Goal: Check status: Check status

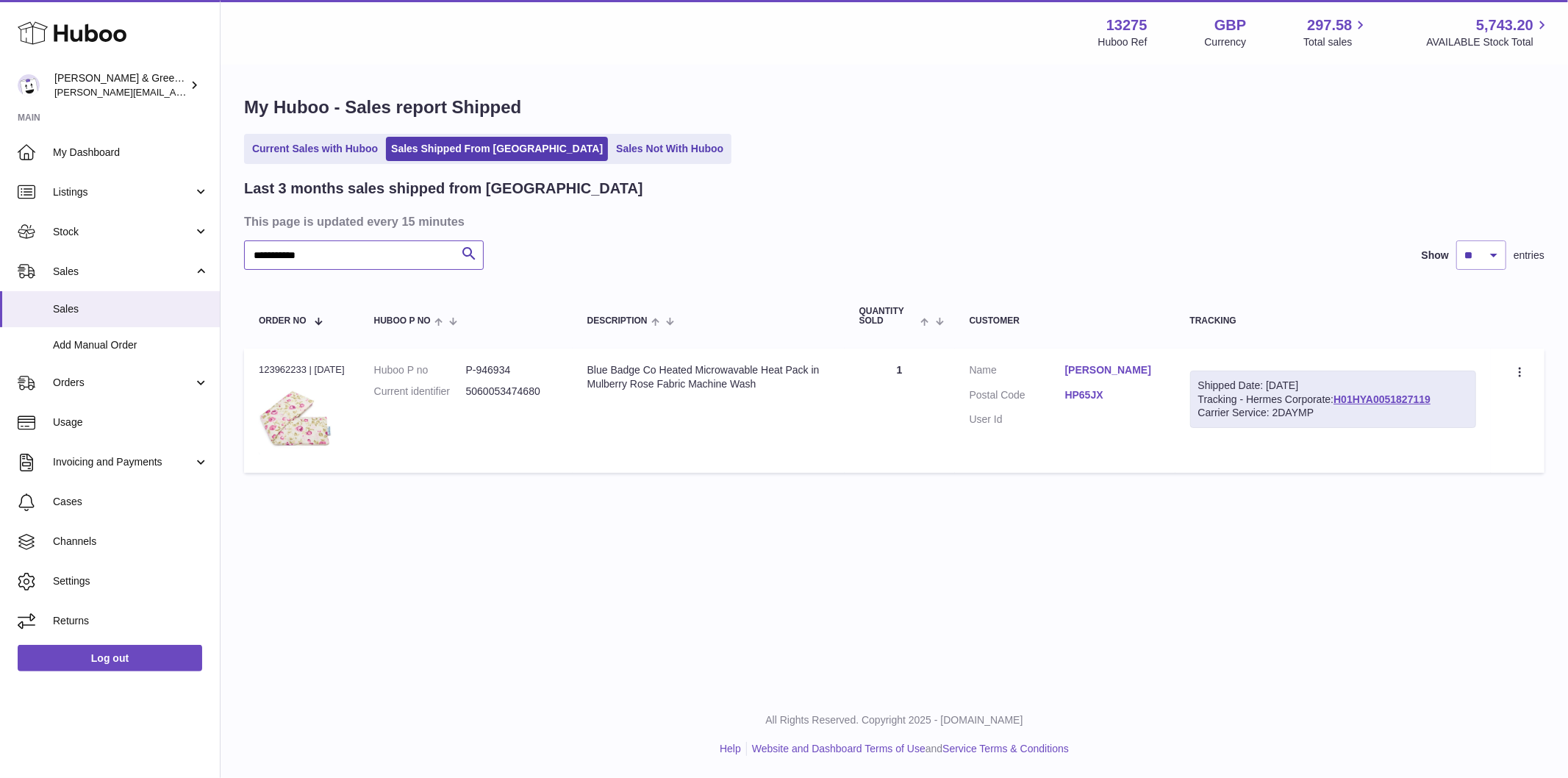
click at [388, 254] on input "**********" at bounding box center [363, 255] width 239 height 29
click at [0, 294] on html ".st0{fill:#141414;}" at bounding box center [784, 389] width 1568 height 778
type input "***"
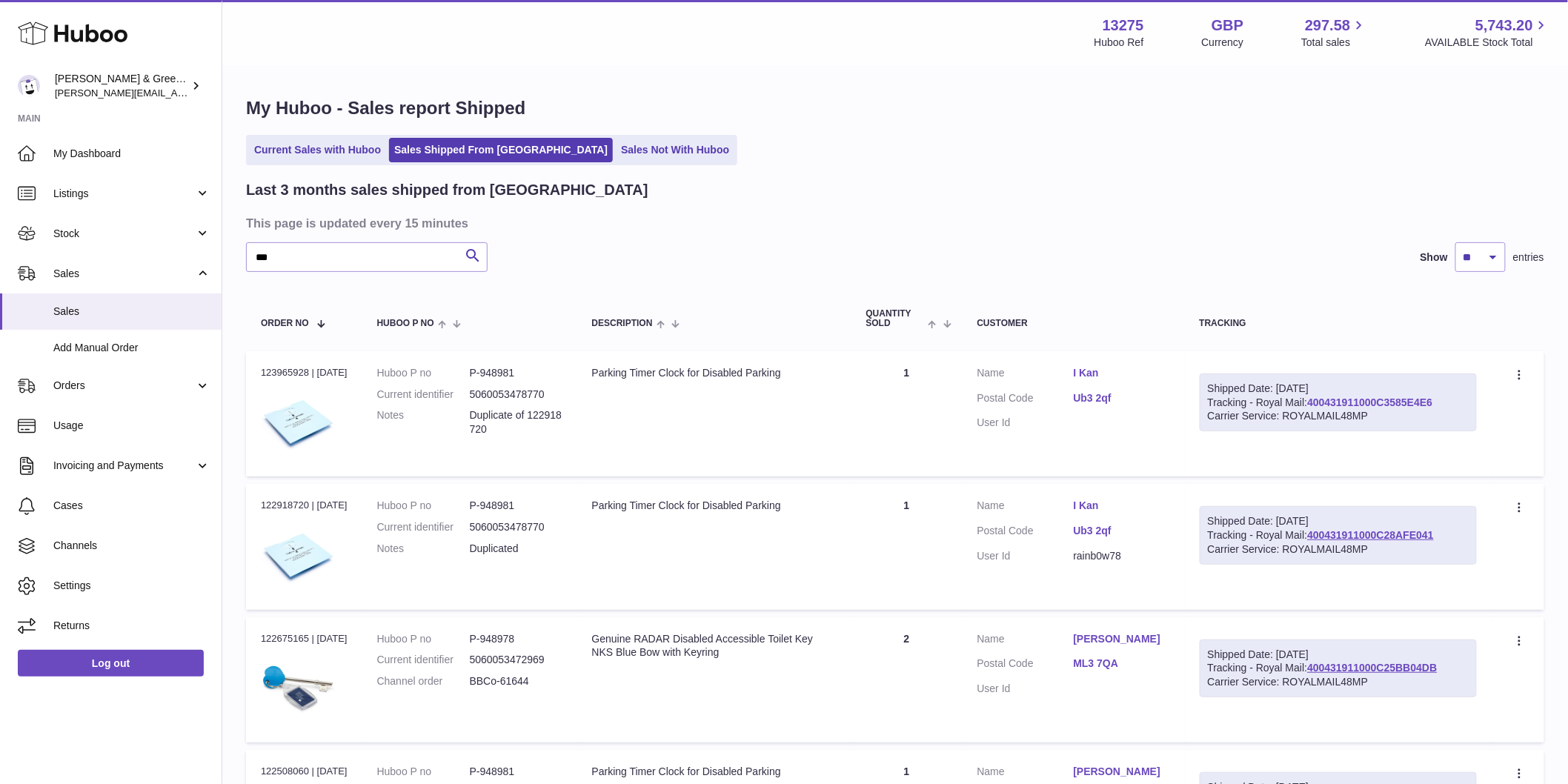
drag, startPoint x: 1454, startPoint y: 397, endPoint x: 1319, endPoint y: 405, distance: 135.2
click at [1319, 405] on div "Shipped Date: [DATE] Tracking - Royal Mail: 400431911000C3585E4E6 Carrier Servi…" at bounding box center [1337, 403] width 277 height 59
copy link "400431911000C3585E4E6"
drag, startPoint x: 343, startPoint y: 241, endPoint x: 148, endPoint y: 271, distance: 197.3
click at [137, 270] on div "Huboo Evans & Green Ltd ellen@bluebadgecompany.co.uk Main My Dashboard Listings…" at bounding box center [784, 567] width 1568 height 1133
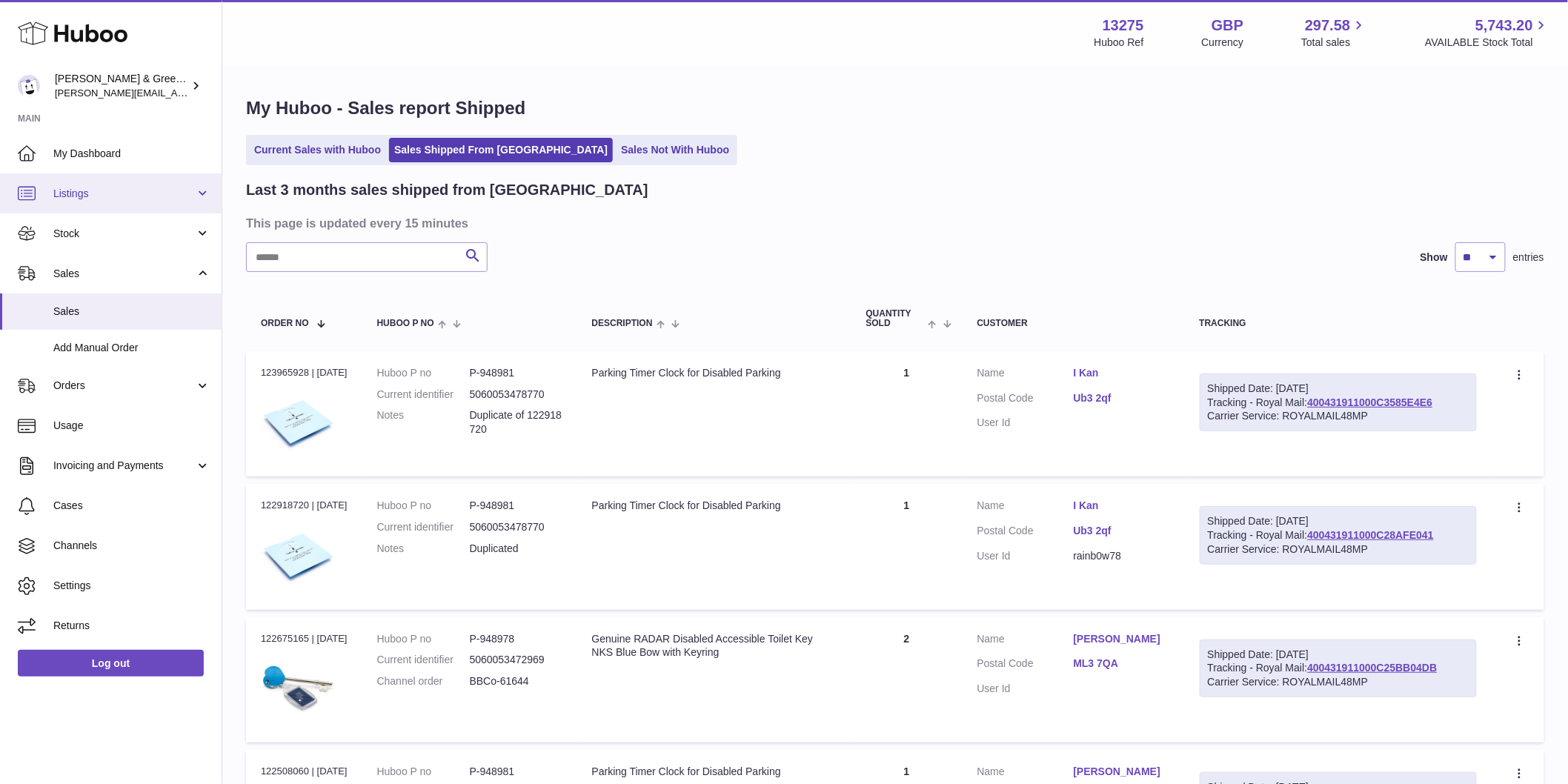
click at [113, 202] on link "Listings" at bounding box center [110, 193] width 222 height 40
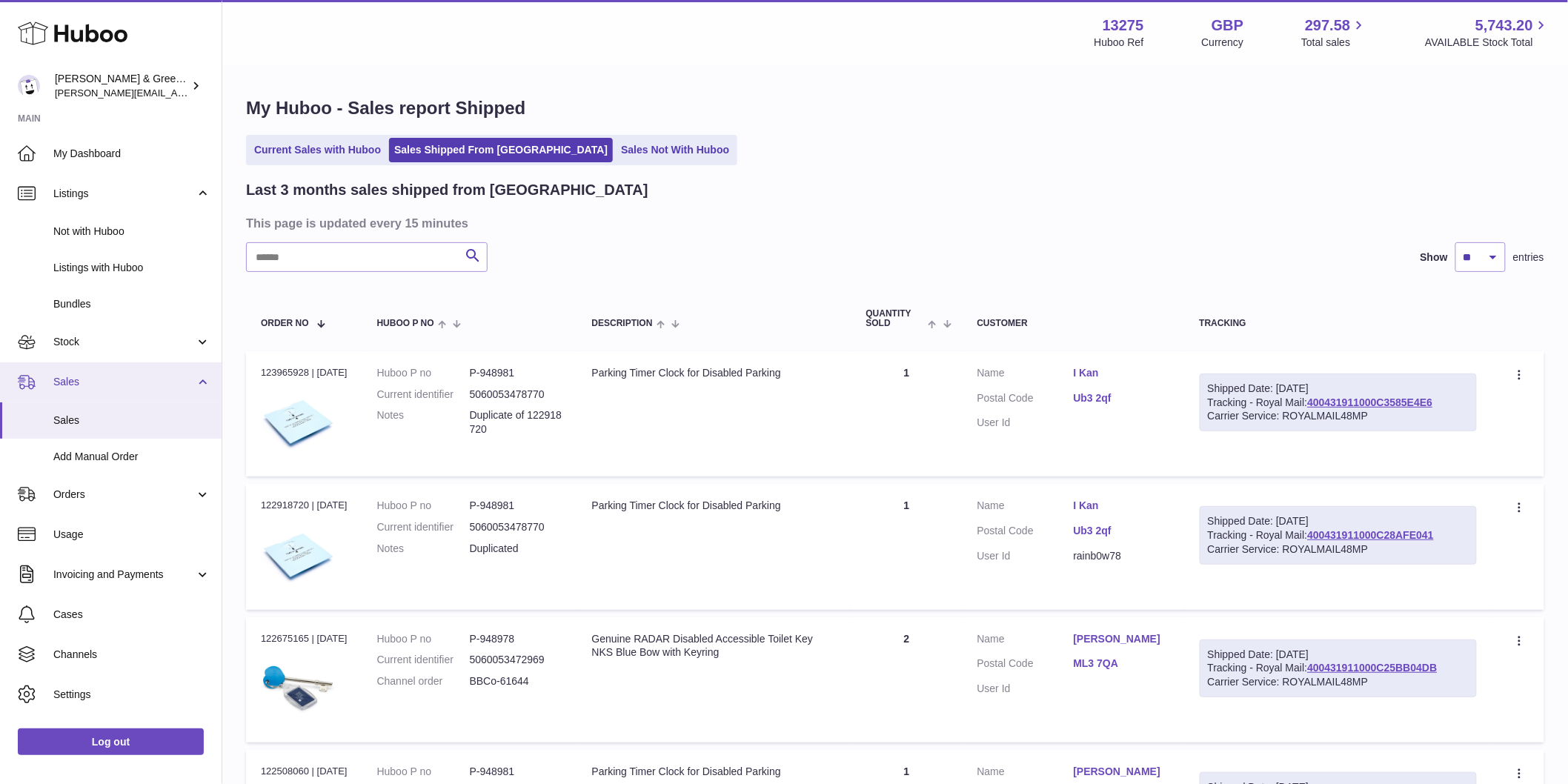
click at [138, 373] on link "Sales" at bounding box center [110, 382] width 222 height 40
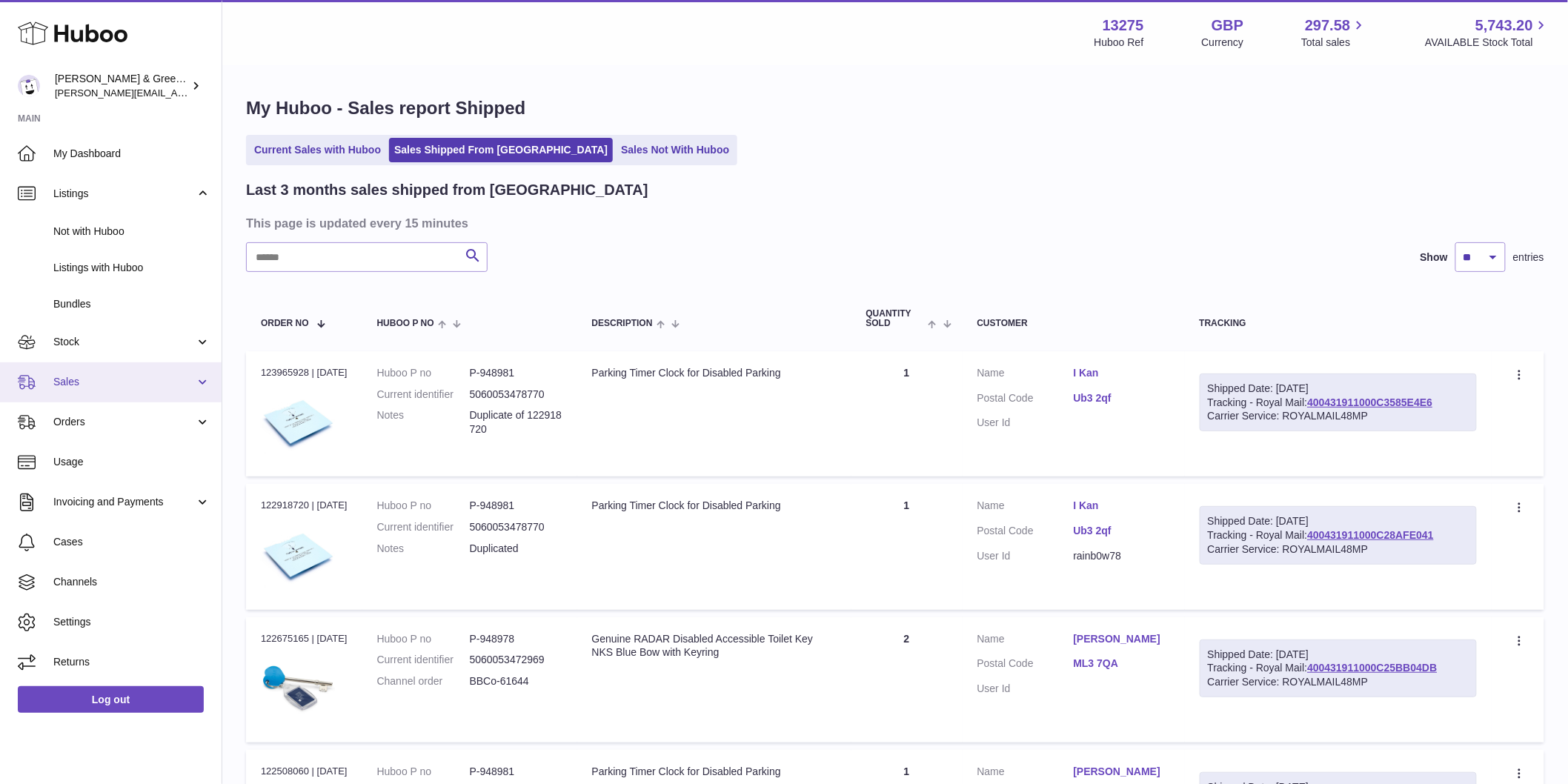
click at [138, 373] on link "Sales" at bounding box center [110, 382] width 222 height 40
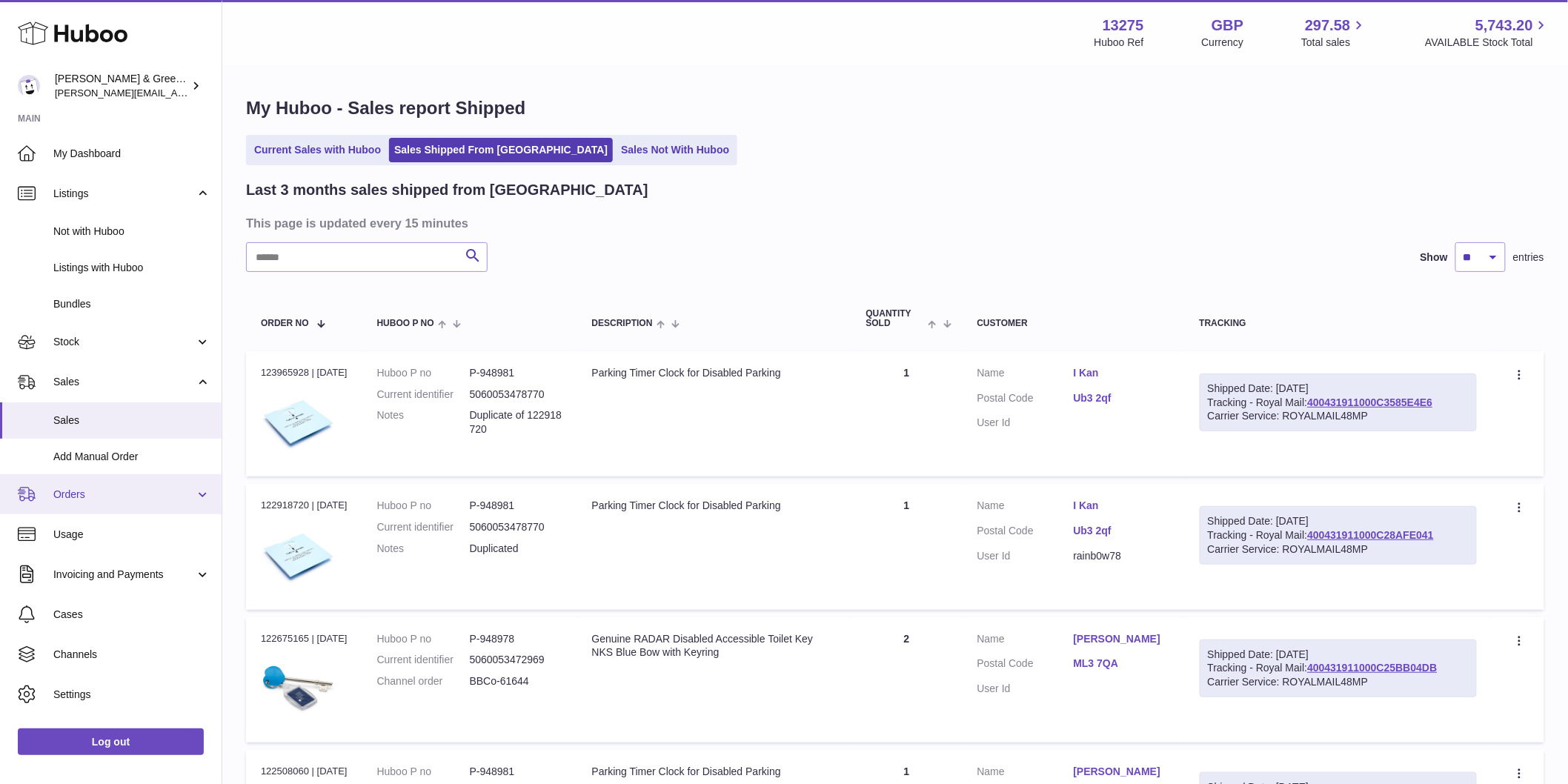
click at [106, 494] on span "Orders" at bounding box center [123, 494] width 141 height 14
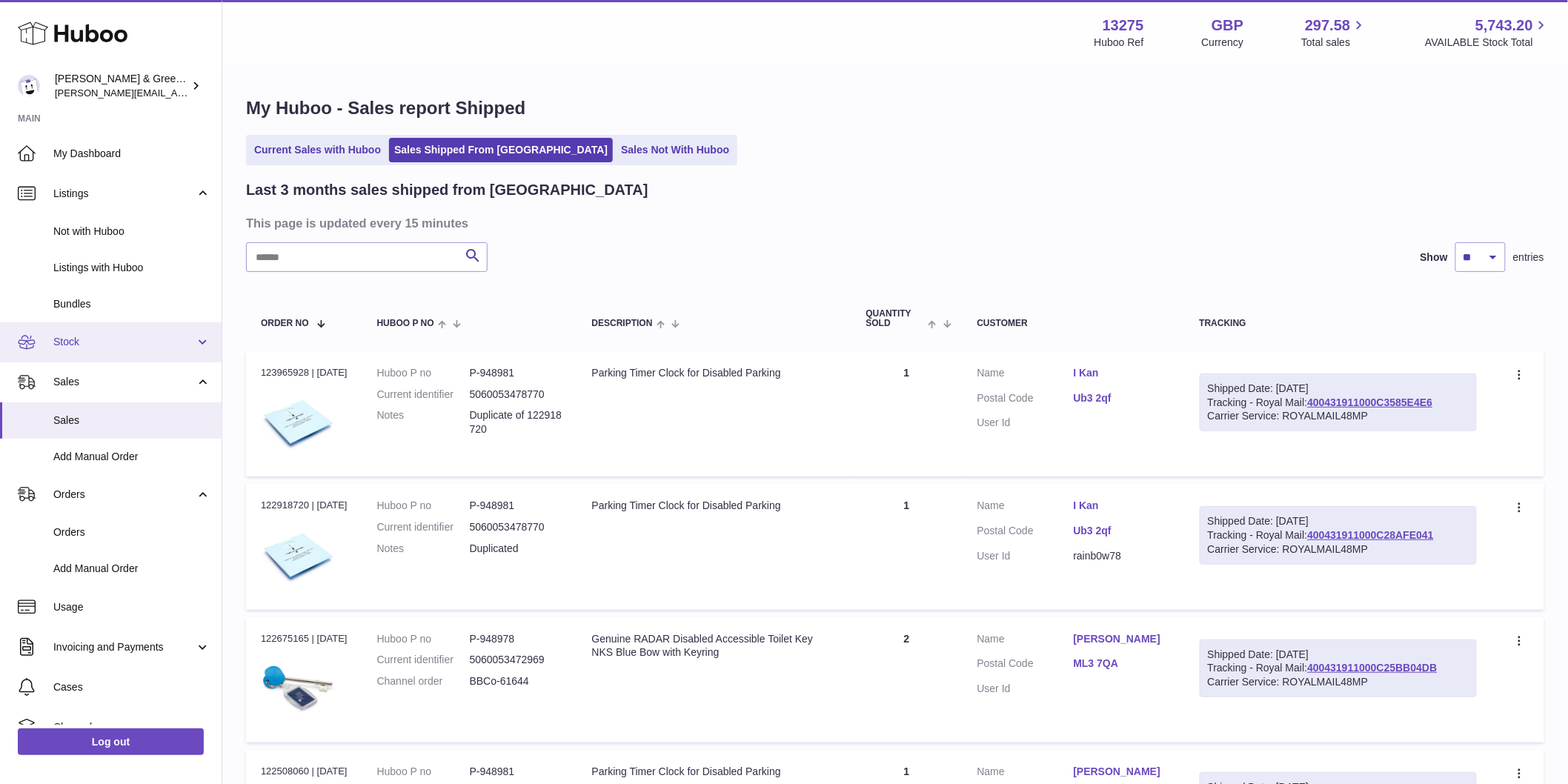
click at [122, 354] on link "Stock" at bounding box center [110, 342] width 222 height 40
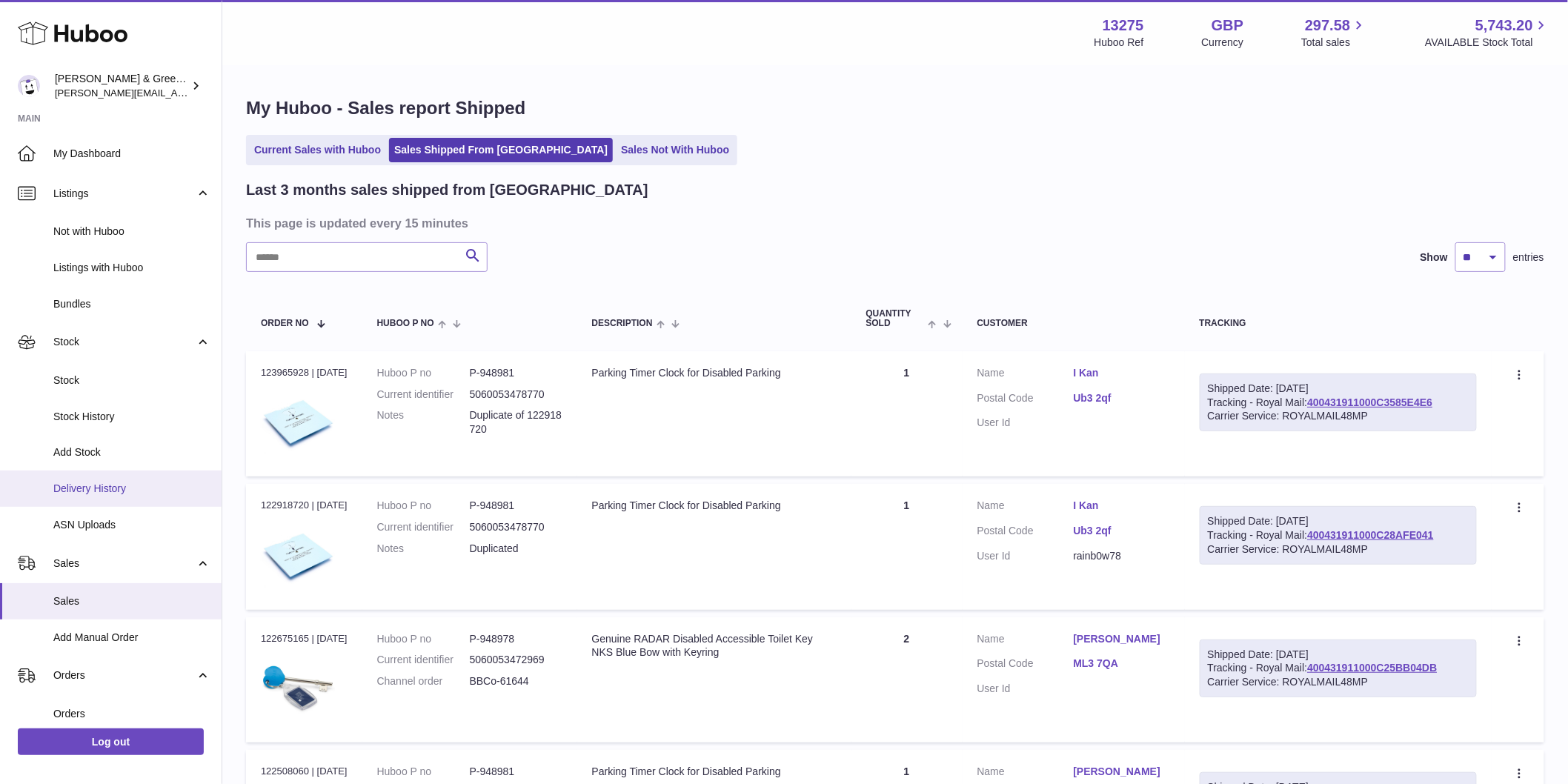
click at [122, 485] on span "Delivery History" at bounding box center [132, 488] width 157 height 14
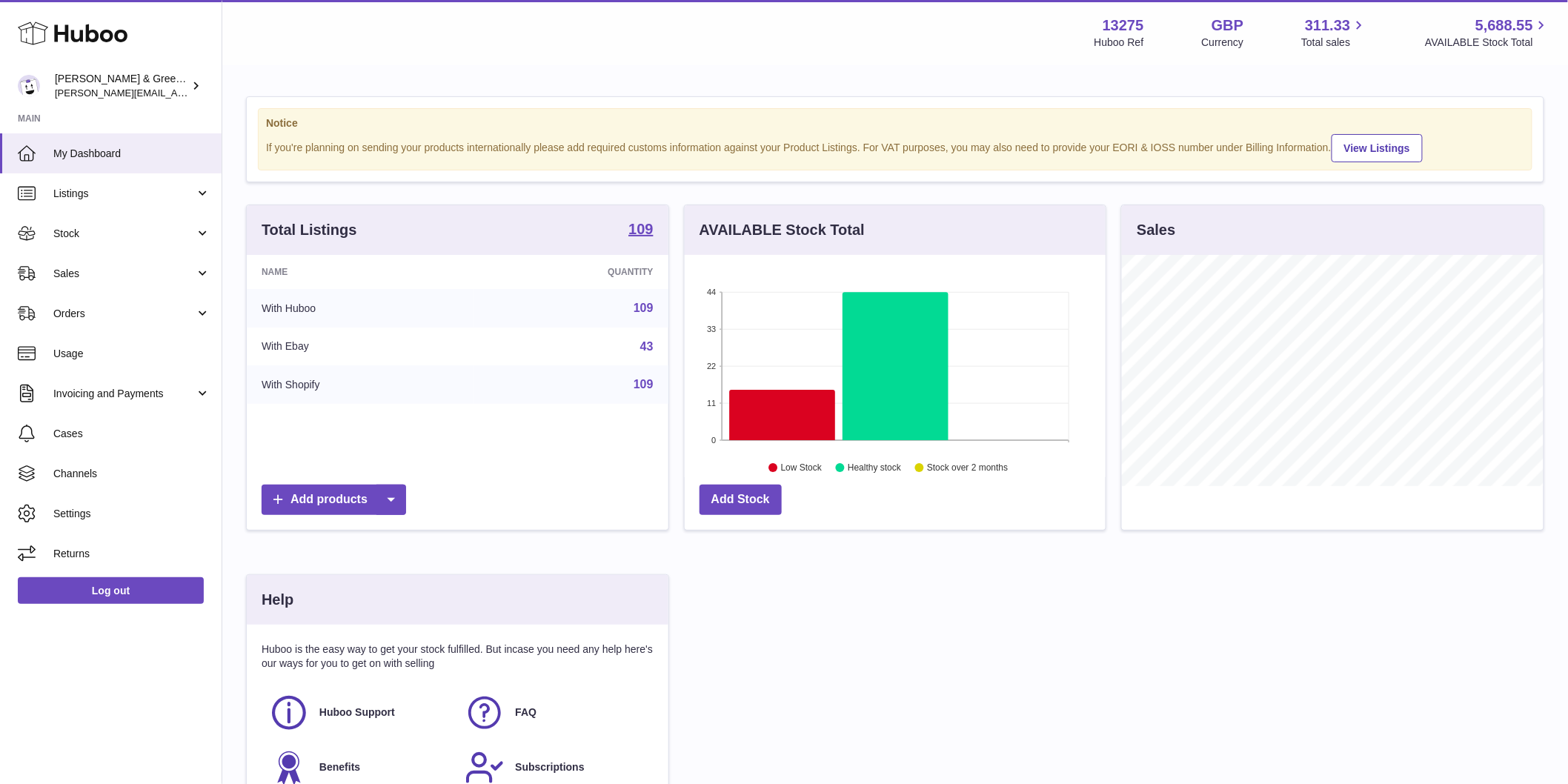
scroll to position [231, 421]
click at [107, 273] on span "Sales" at bounding box center [123, 273] width 141 height 14
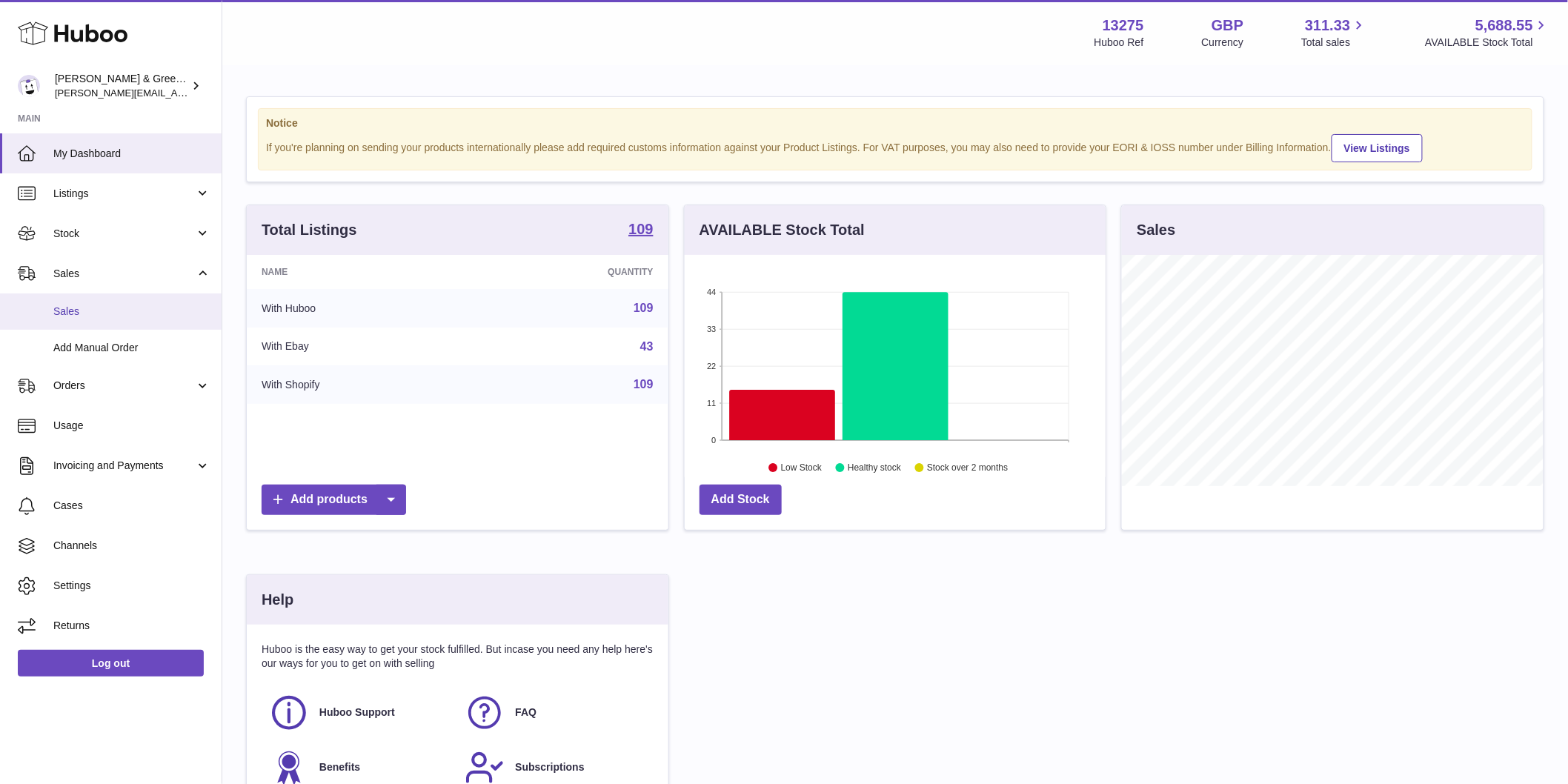
click at [107, 307] on span "Sales" at bounding box center [132, 311] width 157 height 14
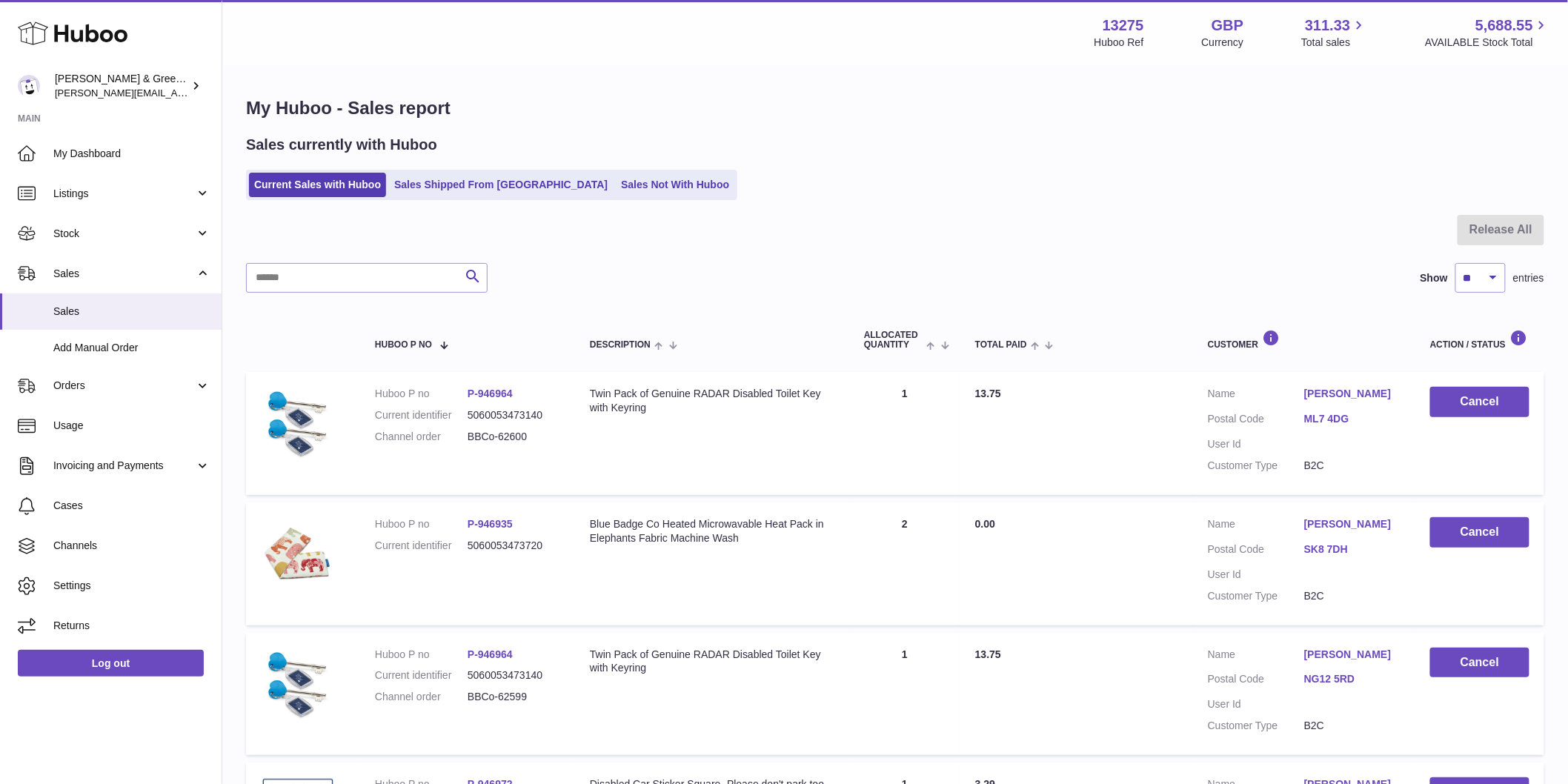
click at [443, 186] on link "Sales Shipped From [GEOGRAPHIC_DATA]" at bounding box center [501, 185] width 224 height 25
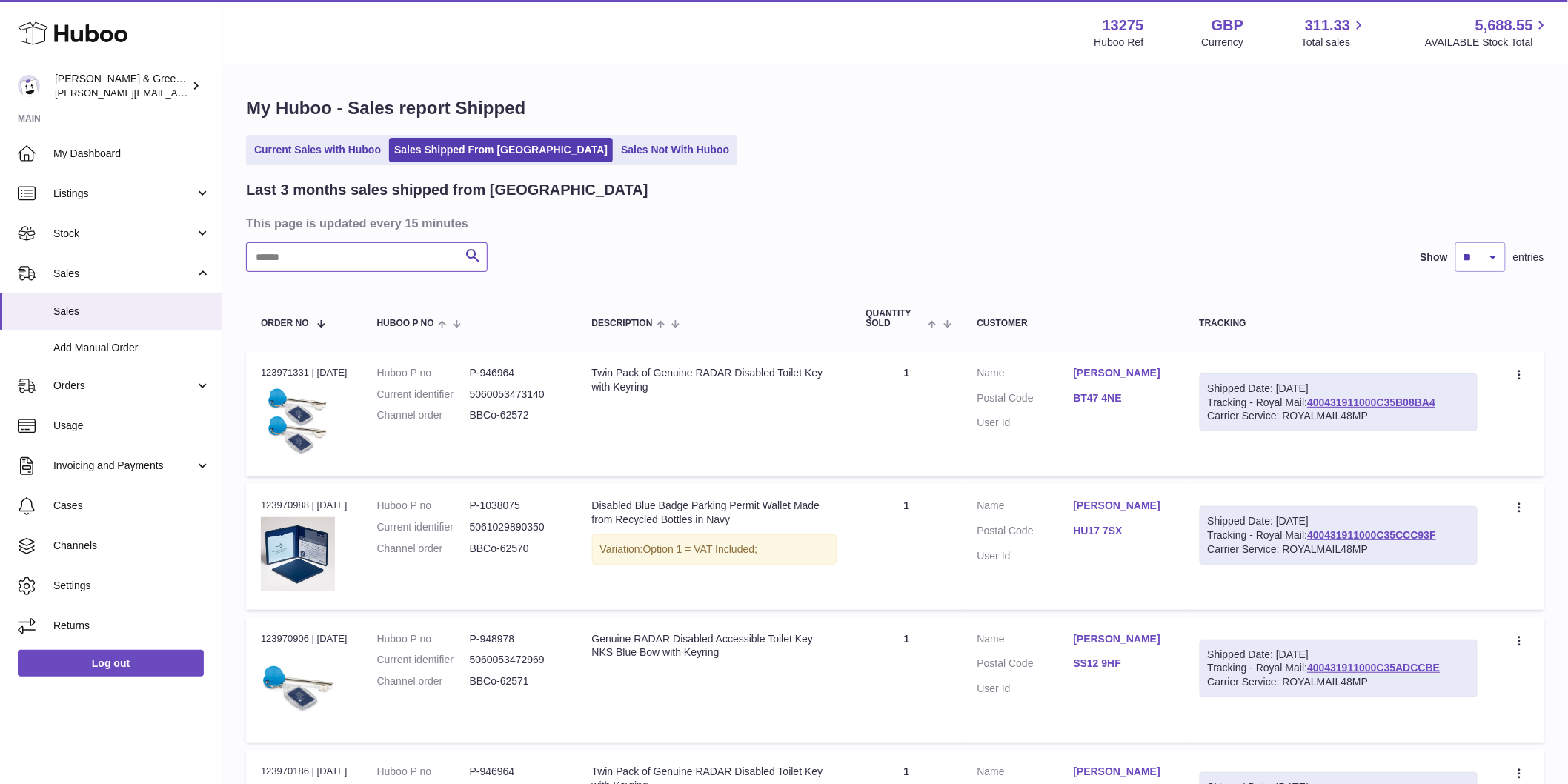
click at [411, 253] on input "text" at bounding box center [366, 257] width 241 height 29
paste input "**********"
type input "**********"
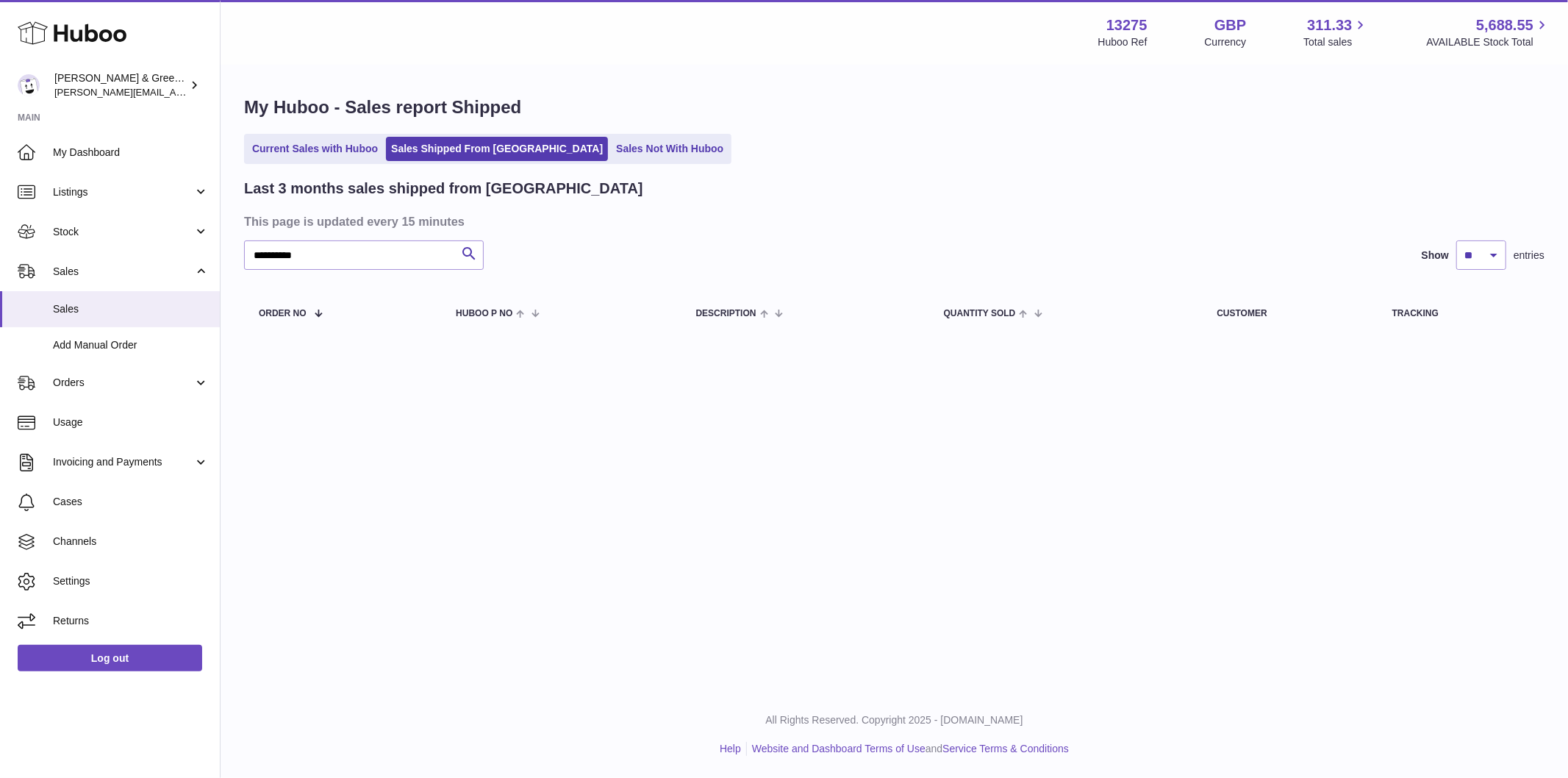
click at [276, 135] on ul "Current Sales with Huboo Sales Shipped From Huboo Sales Not With Huboo" at bounding box center [488, 148] width 488 height 30
click at [277, 149] on link "Current Sales with Huboo" at bounding box center [316, 149] width 136 height 24
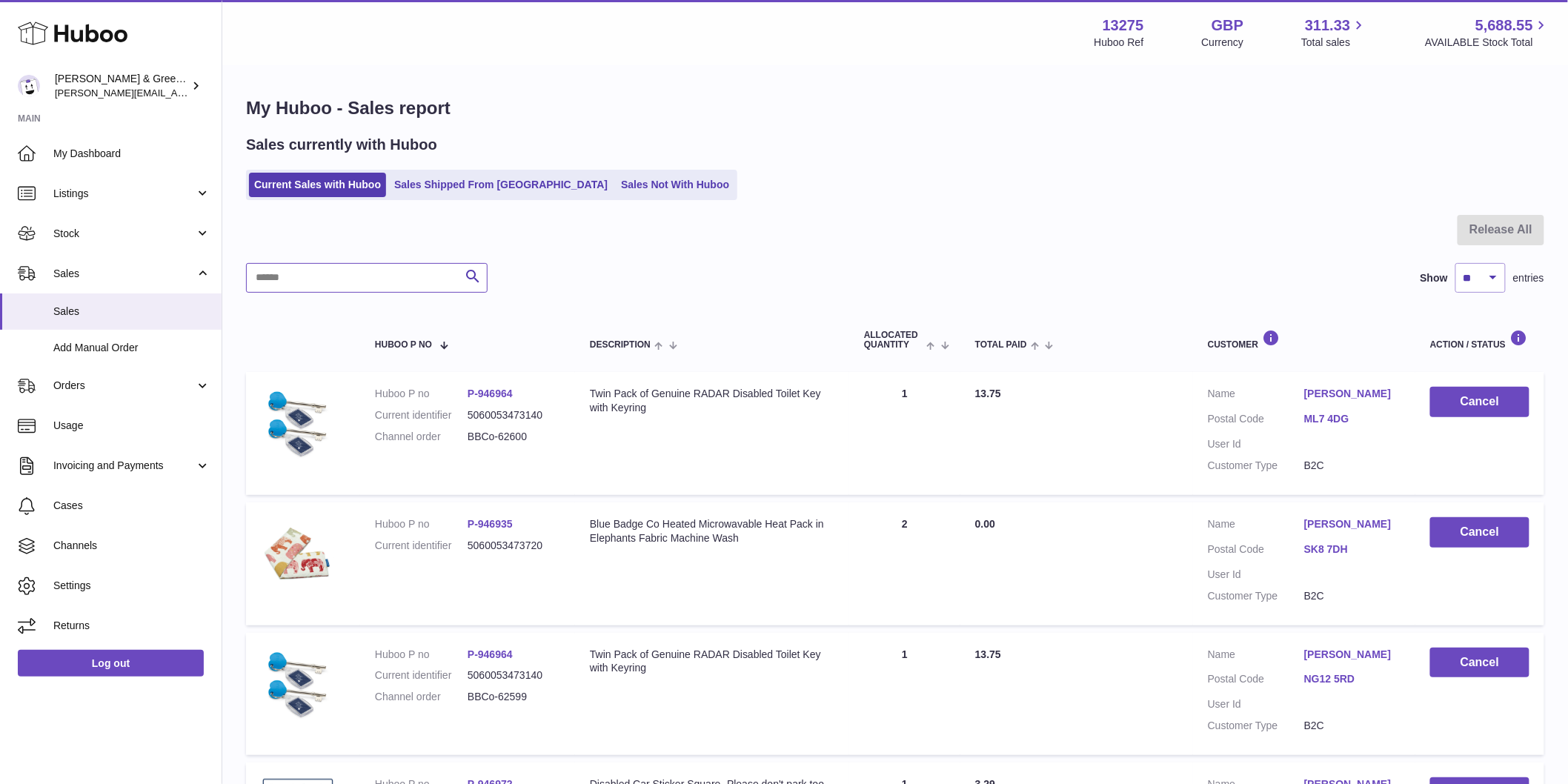
click at [371, 284] on input "text" at bounding box center [366, 278] width 241 height 29
paste input "**********"
type input "**********"
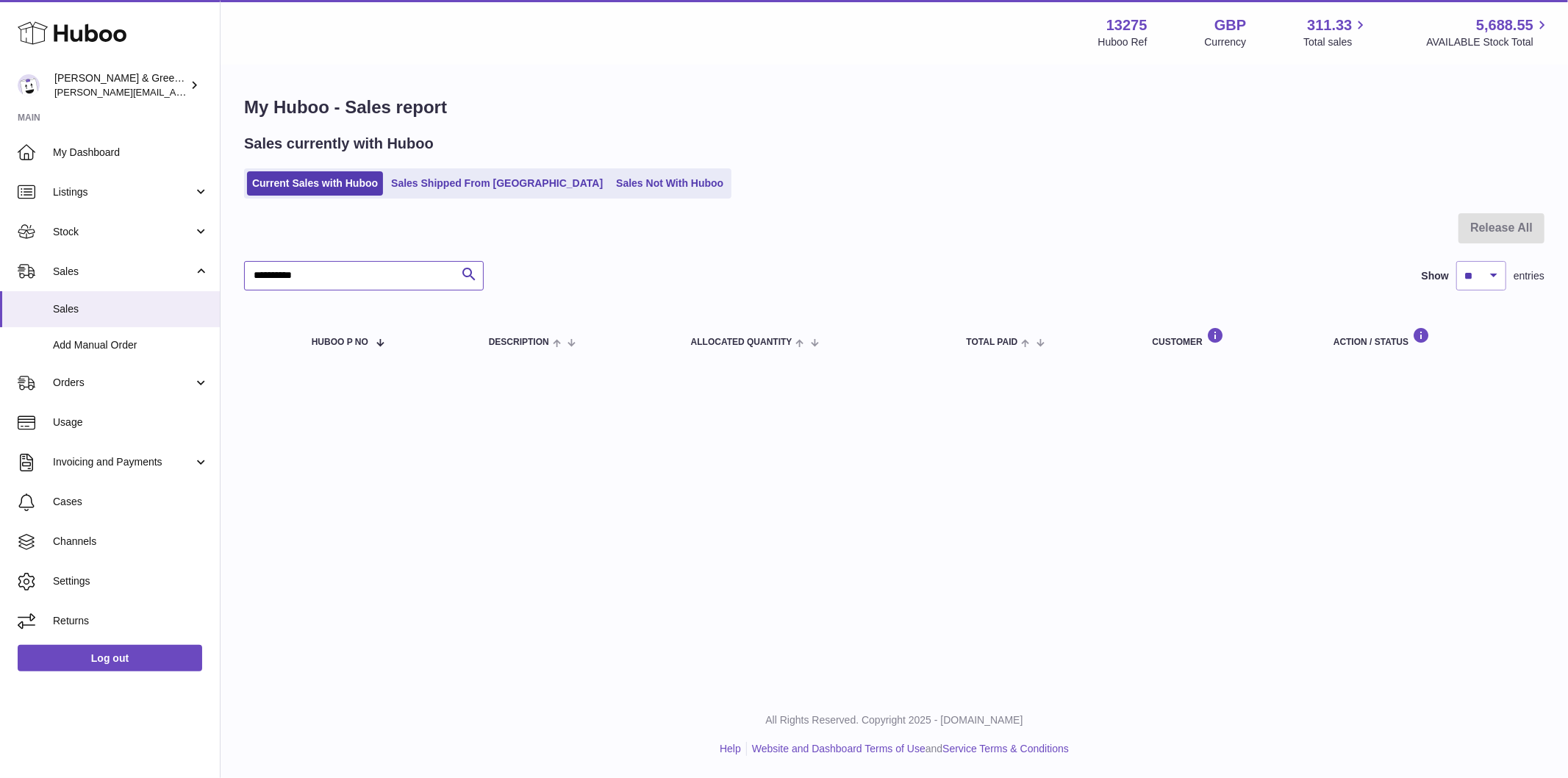
click at [254, 275] on input "**********" at bounding box center [363, 276] width 239 height 29
click at [29, 281] on div "Huboo Evans & Green Ltd ellen@bluebadgecompany.co.uk Main My Dashboard Listings…" at bounding box center [784, 389] width 1568 height 778
click at [611, 188] on link "Sales Not With Huboo" at bounding box center [669, 183] width 118 height 24
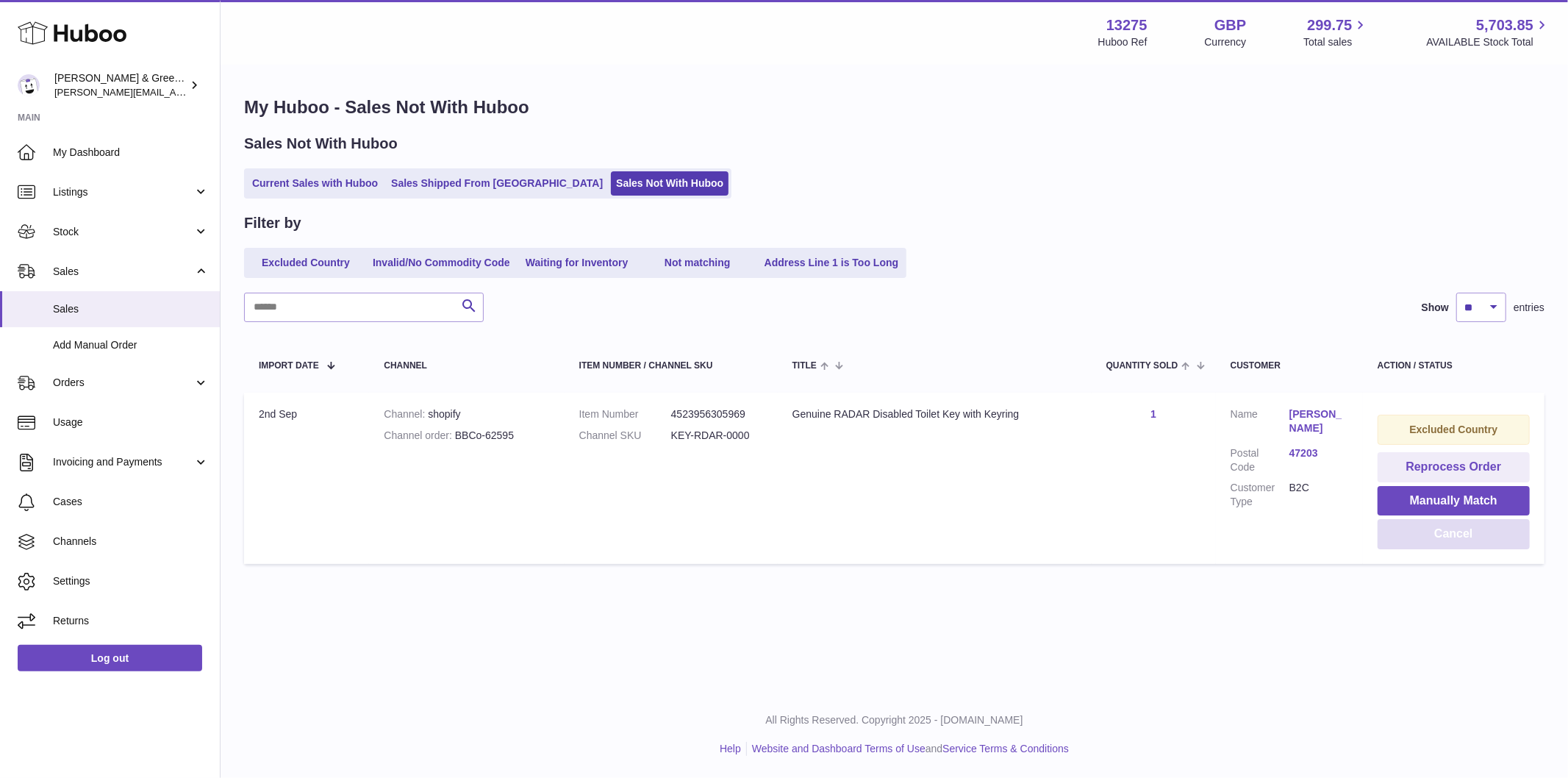
click at [1444, 538] on button "Cancel" at bounding box center [1454, 534] width 153 height 30
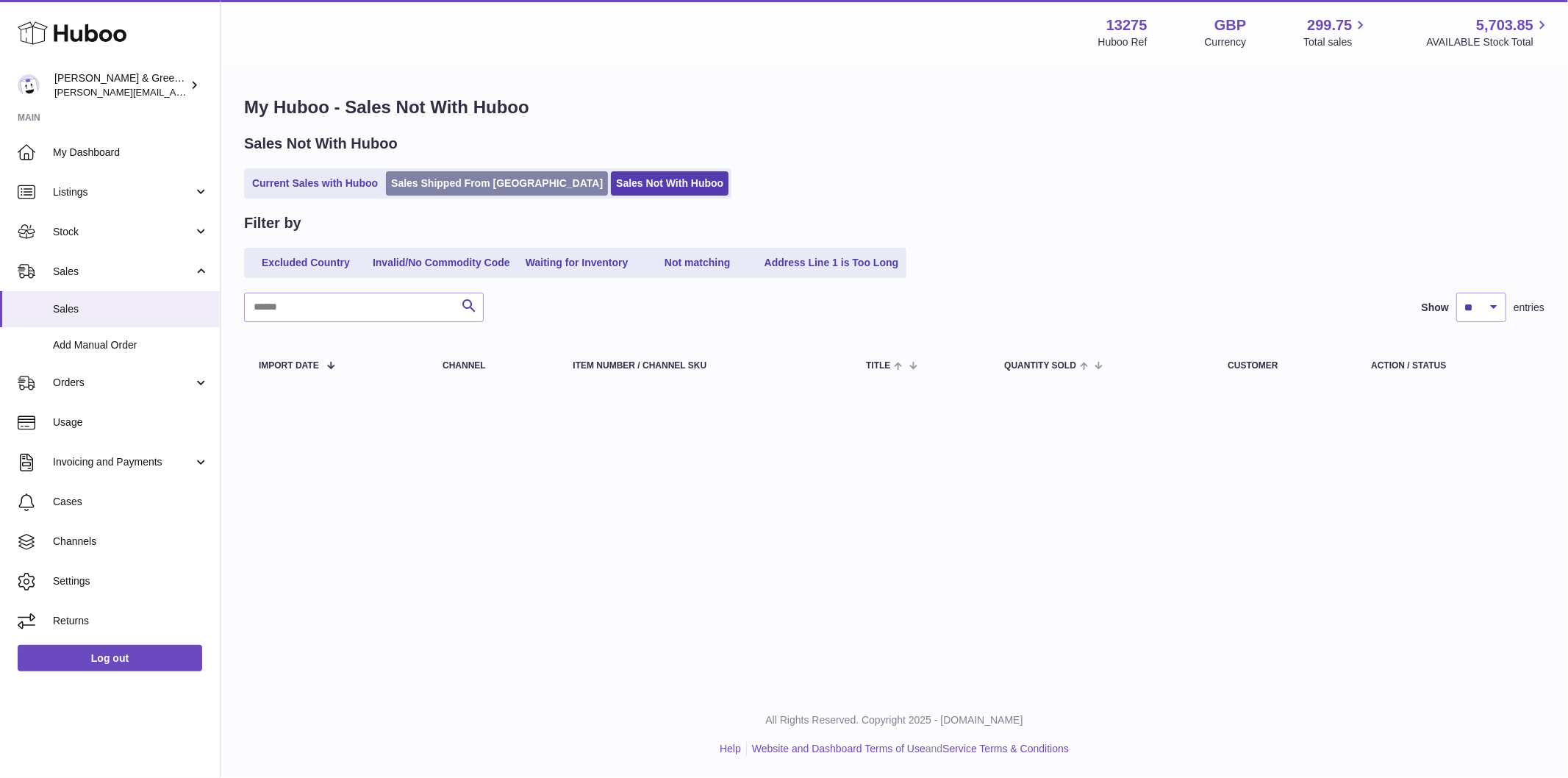
click at [472, 180] on link "Sales Shipped From [GEOGRAPHIC_DATA]" at bounding box center [497, 183] width 222 height 24
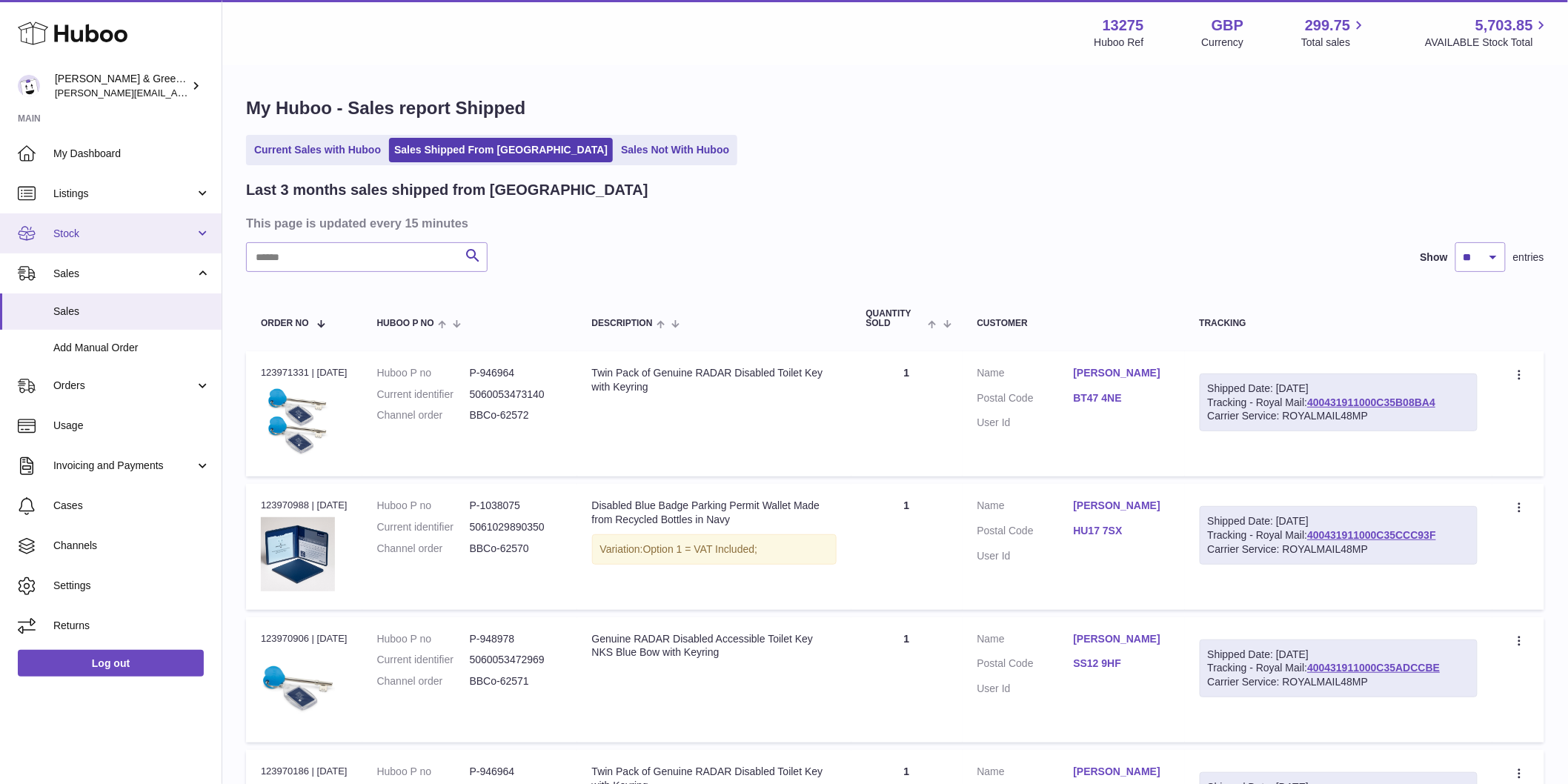
click at [155, 241] on link "Stock" at bounding box center [110, 233] width 222 height 40
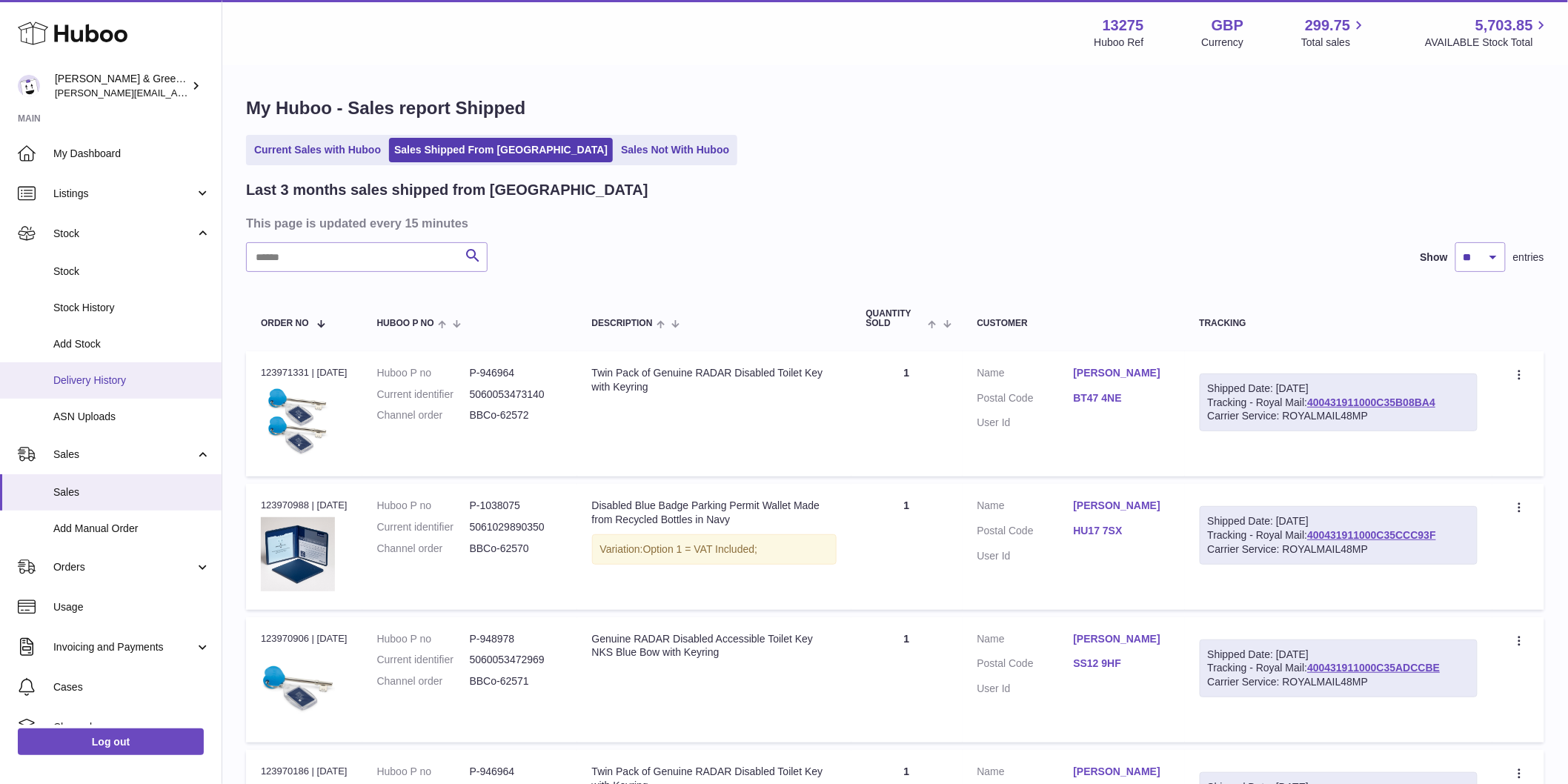
click at [131, 374] on span "Delivery History" at bounding box center [132, 380] width 157 height 14
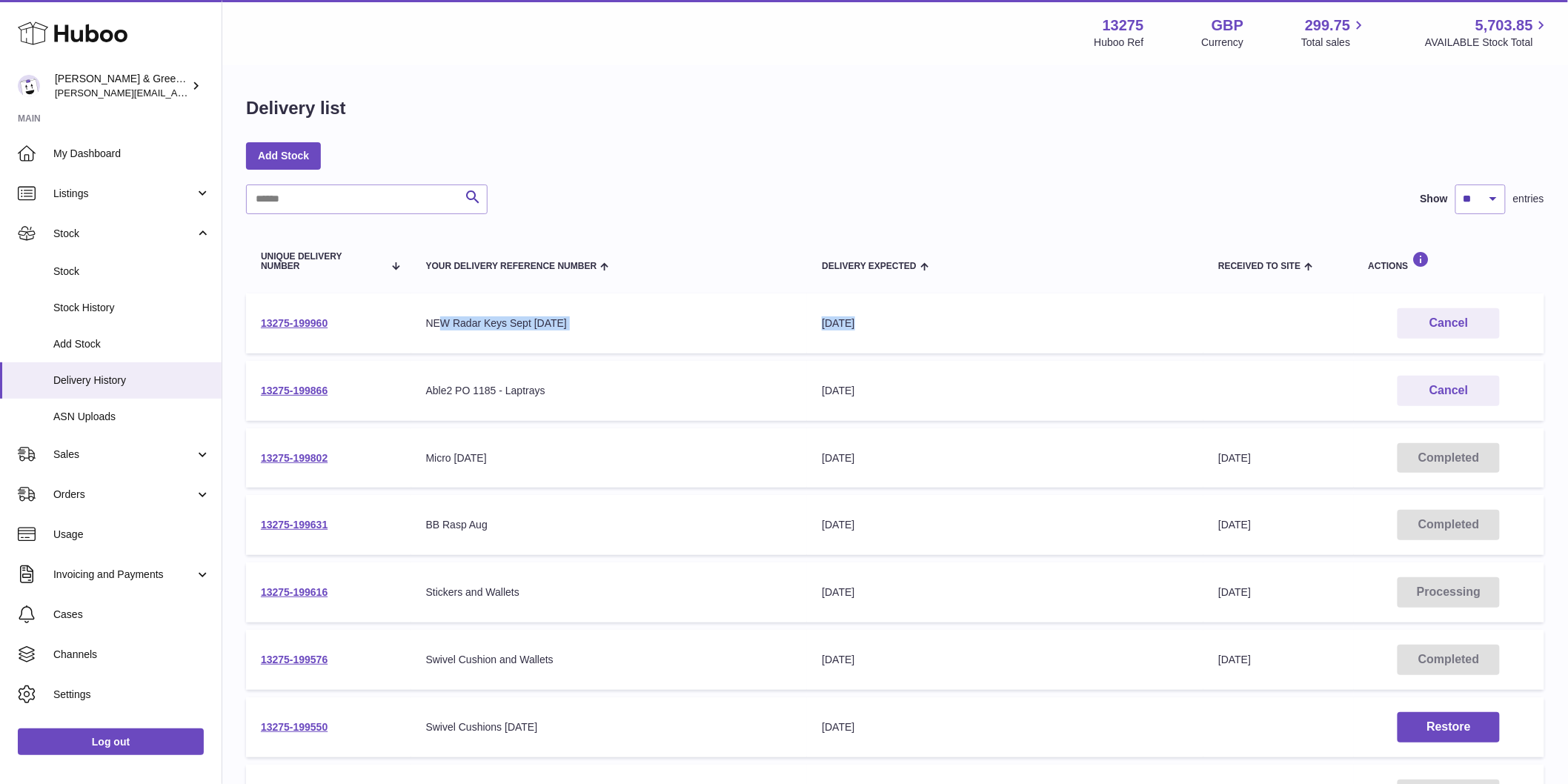
drag, startPoint x: 442, startPoint y: 323, endPoint x: 1203, endPoint y: 323, distance: 761.0
click at [1203, 323] on tr "13275-199960 Your Delivery Reference Number NEW Radar Keys Sept 1-9-25 Delivery…" at bounding box center [895, 323] width 1298 height 60
drag, startPoint x: 474, startPoint y: 394, endPoint x: 954, endPoint y: 423, distance: 480.9
click at [1307, 385] on tr "13275-199866 Your Delivery Reference Number Able2 PO 1185 - Laptrays Delivery E…" at bounding box center [895, 390] width 1298 height 60
click at [309, 391] on link "13275-199866" at bounding box center [294, 390] width 67 height 12
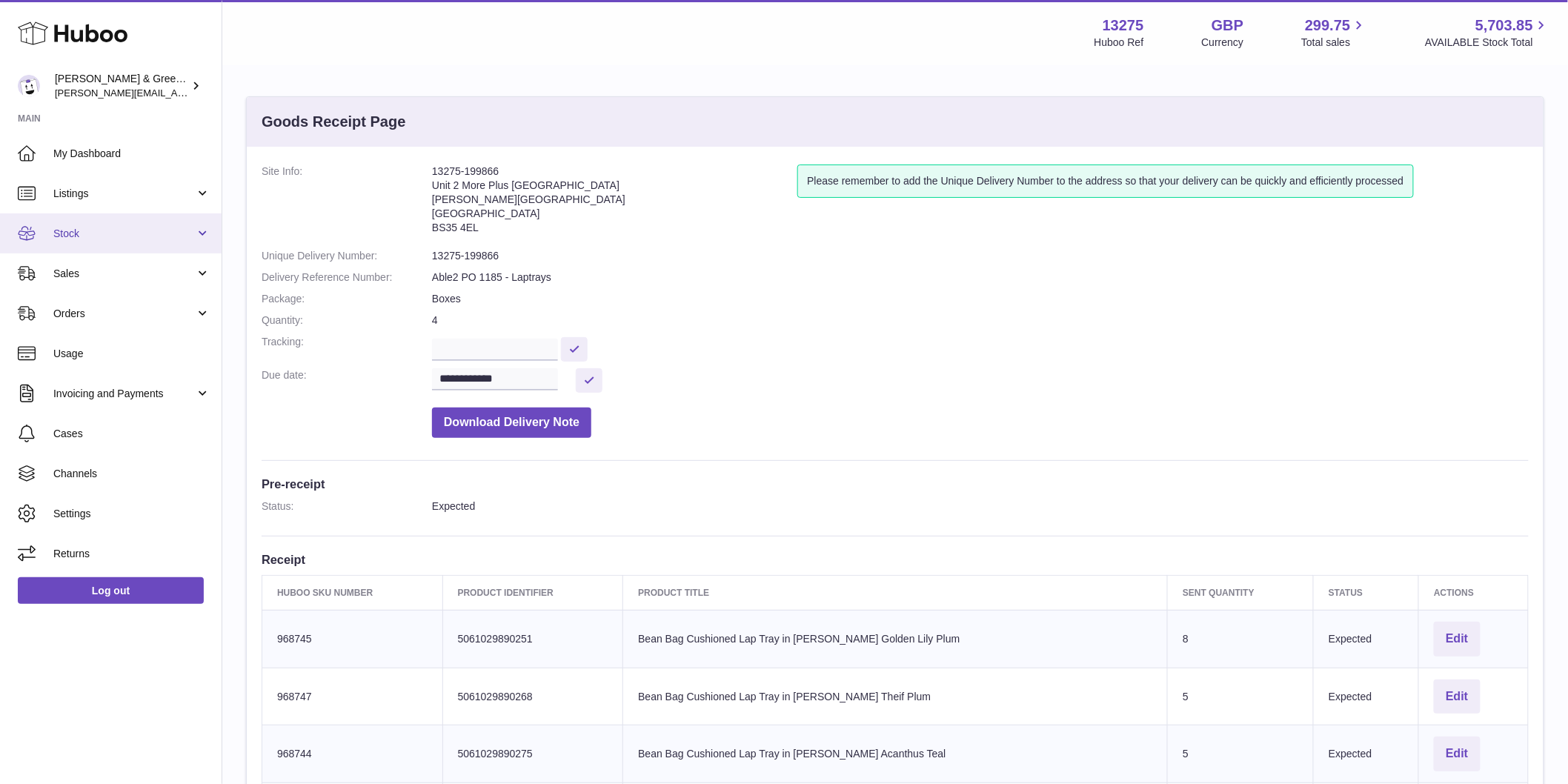
click at [181, 233] on span "Stock" at bounding box center [123, 233] width 141 height 14
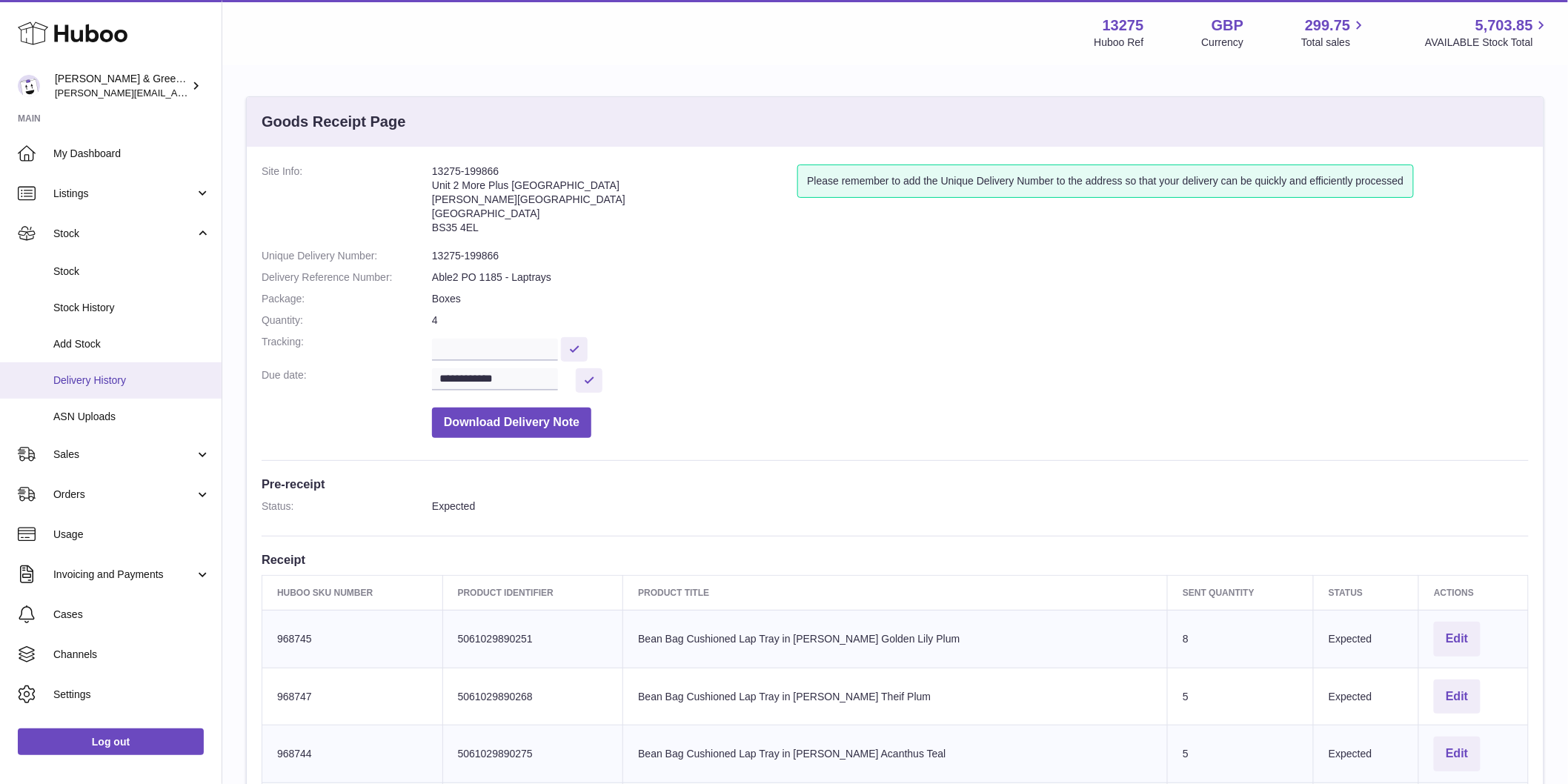
click at [149, 374] on span "Delivery History" at bounding box center [132, 380] width 157 height 14
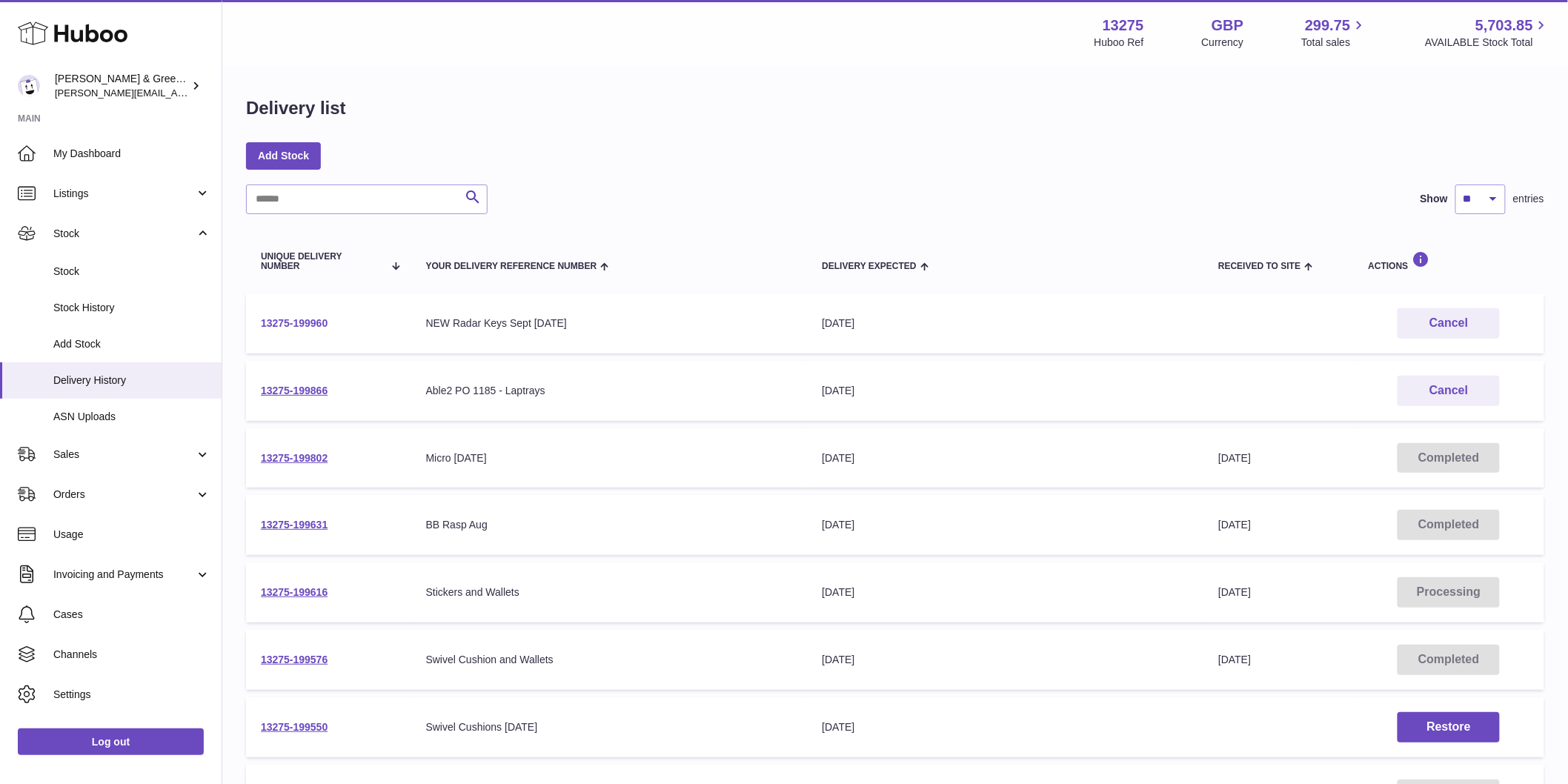
click at [319, 322] on link "13275-199960" at bounding box center [294, 323] width 67 height 12
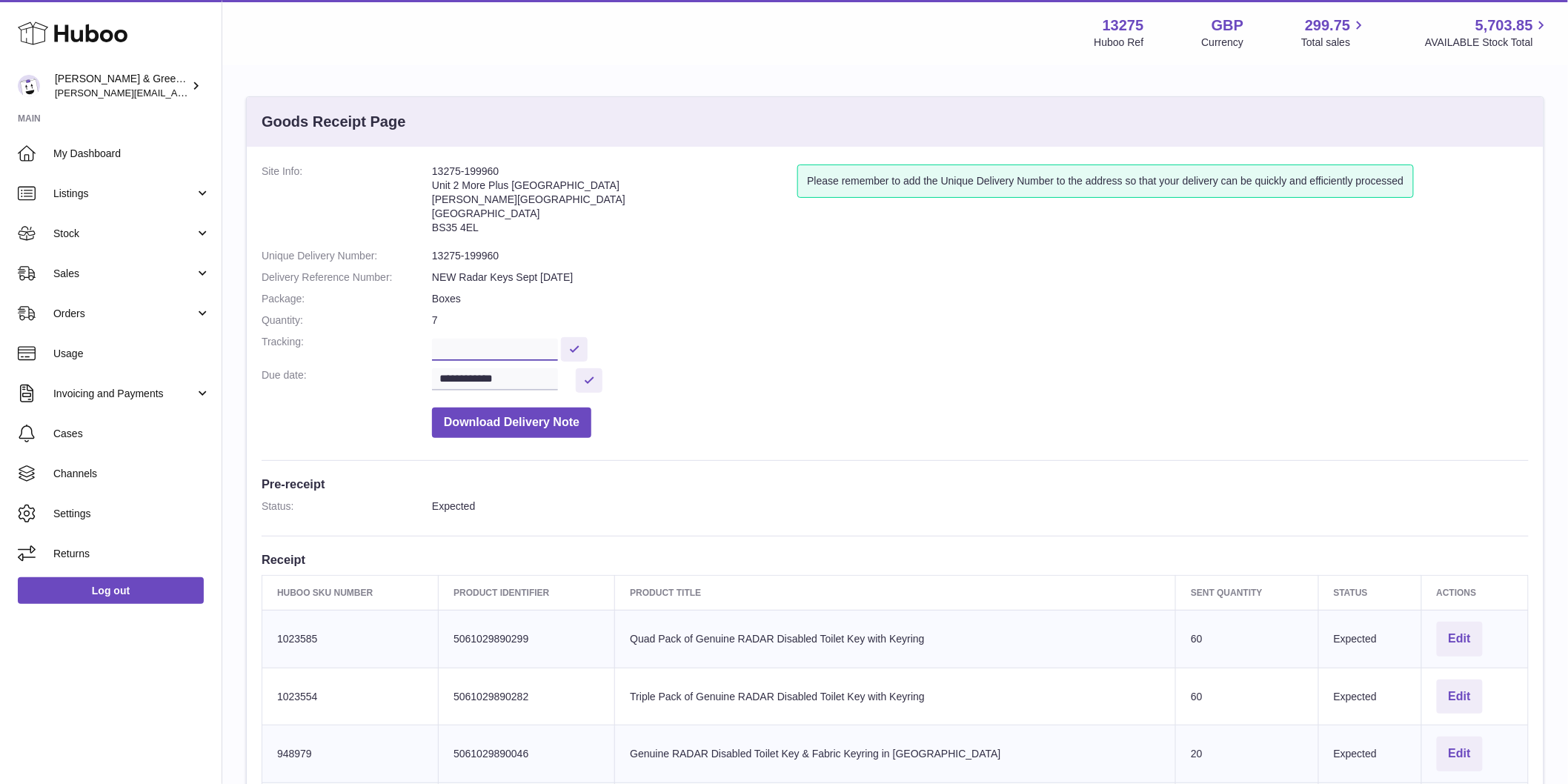
click at [509, 347] on input "text" at bounding box center [495, 349] width 126 height 22
paste input "**********"
type input "**********"
click at [588, 347] on button at bounding box center [574, 349] width 27 height 25
click at [171, 235] on span "Stock" at bounding box center [123, 233] width 141 height 14
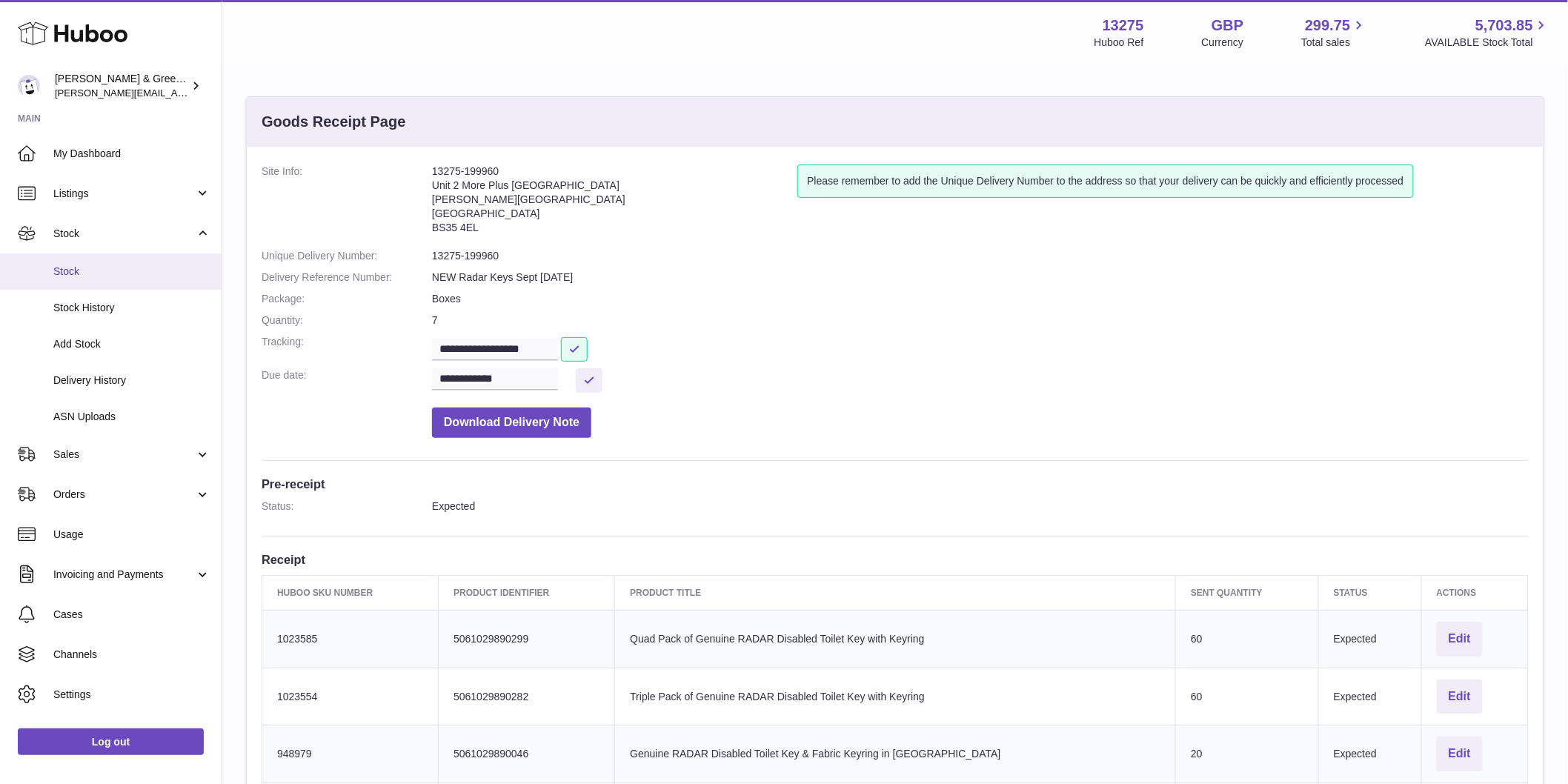
click at [172, 281] on link "Stock" at bounding box center [110, 271] width 222 height 36
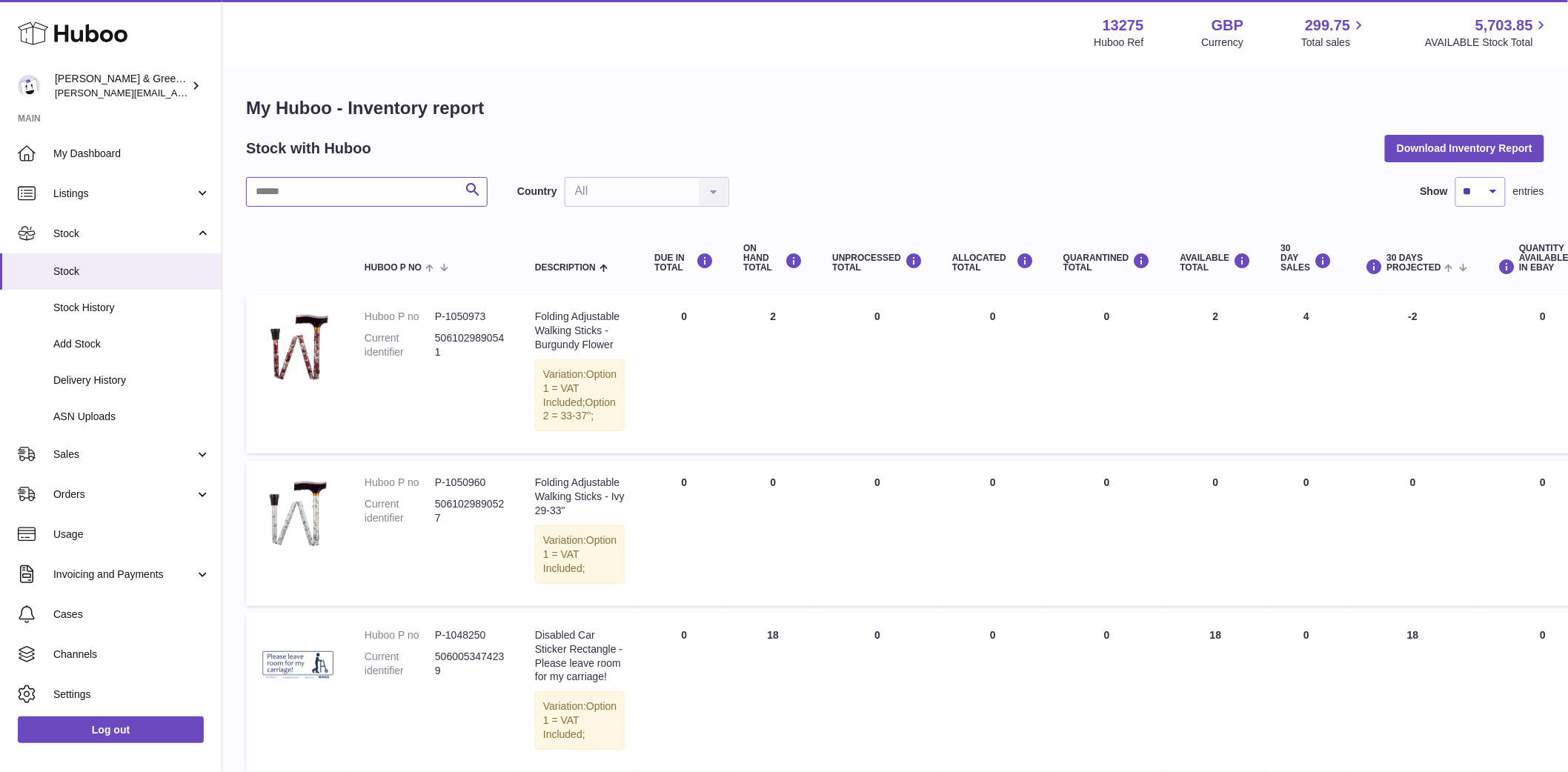
click at [388, 183] on input "text" at bounding box center [366, 192] width 241 height 29
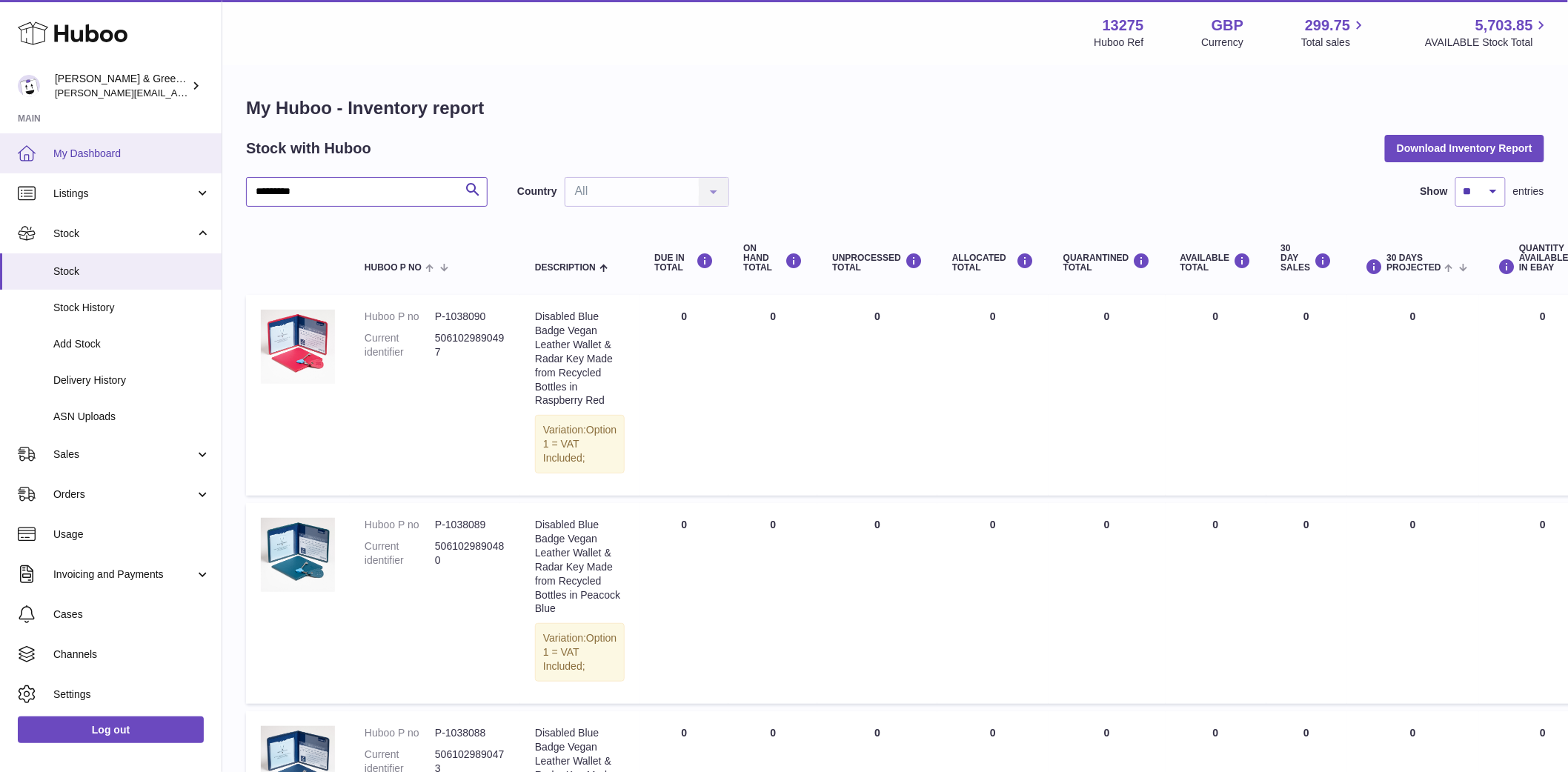
drag, startPoint x: 344, startPoint y: 193, endPoint x: 161, endPoint y: 167, distance: 184.8
type input "***"
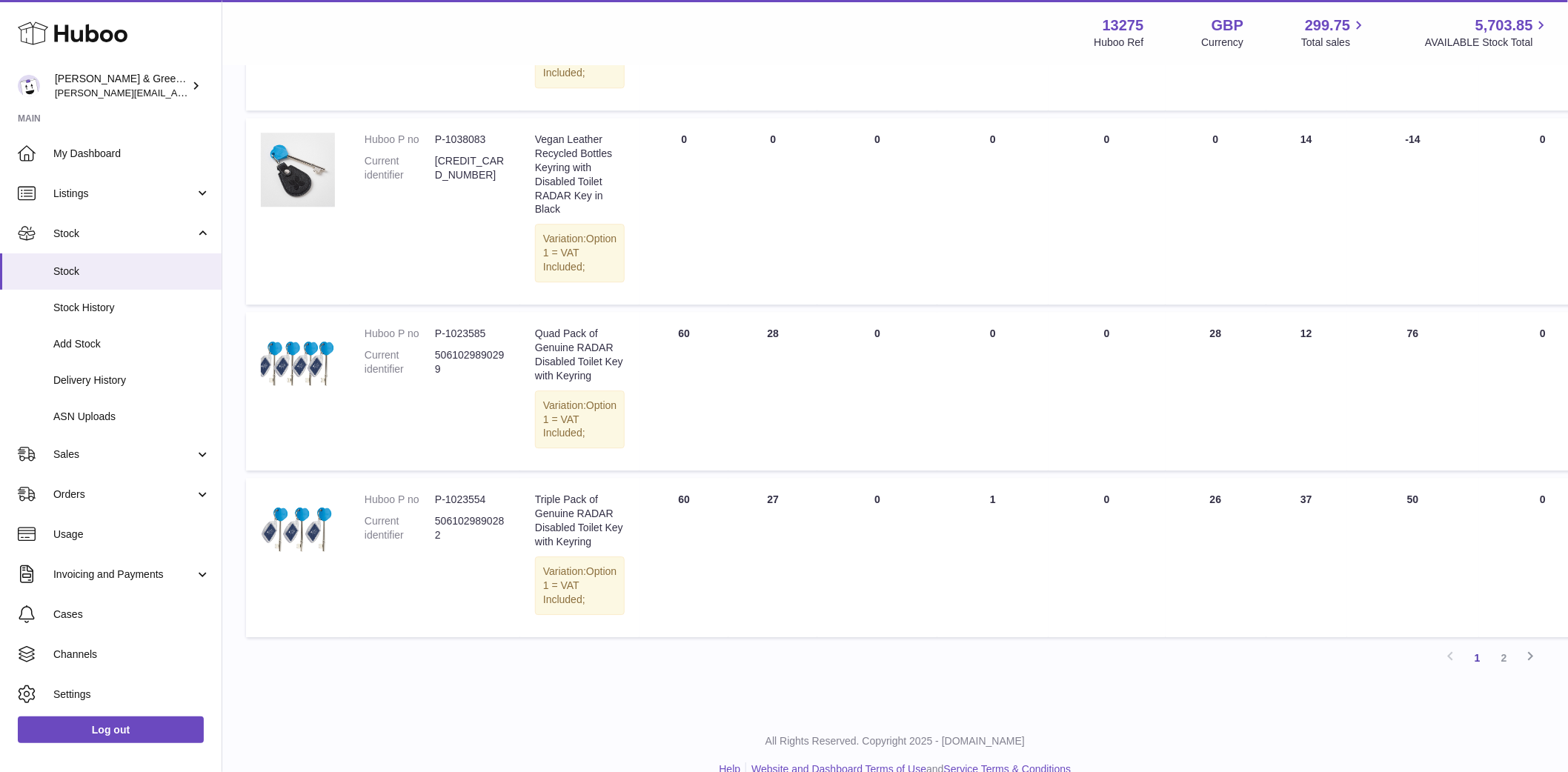
scroll to position [1858, 0]
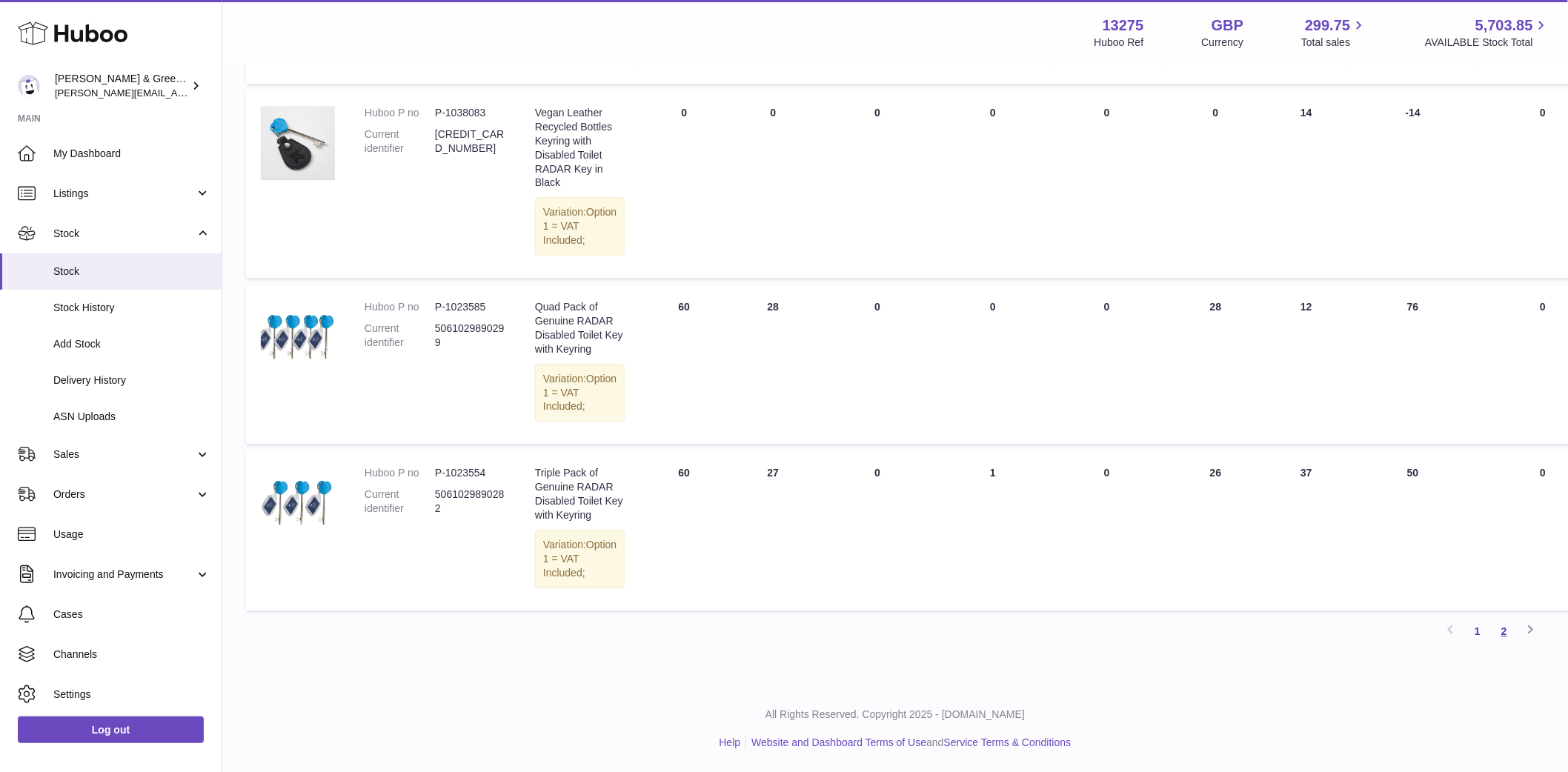
click at [1501, 628] on link "2" at bounding box center [1504, 631] width 27 height 27
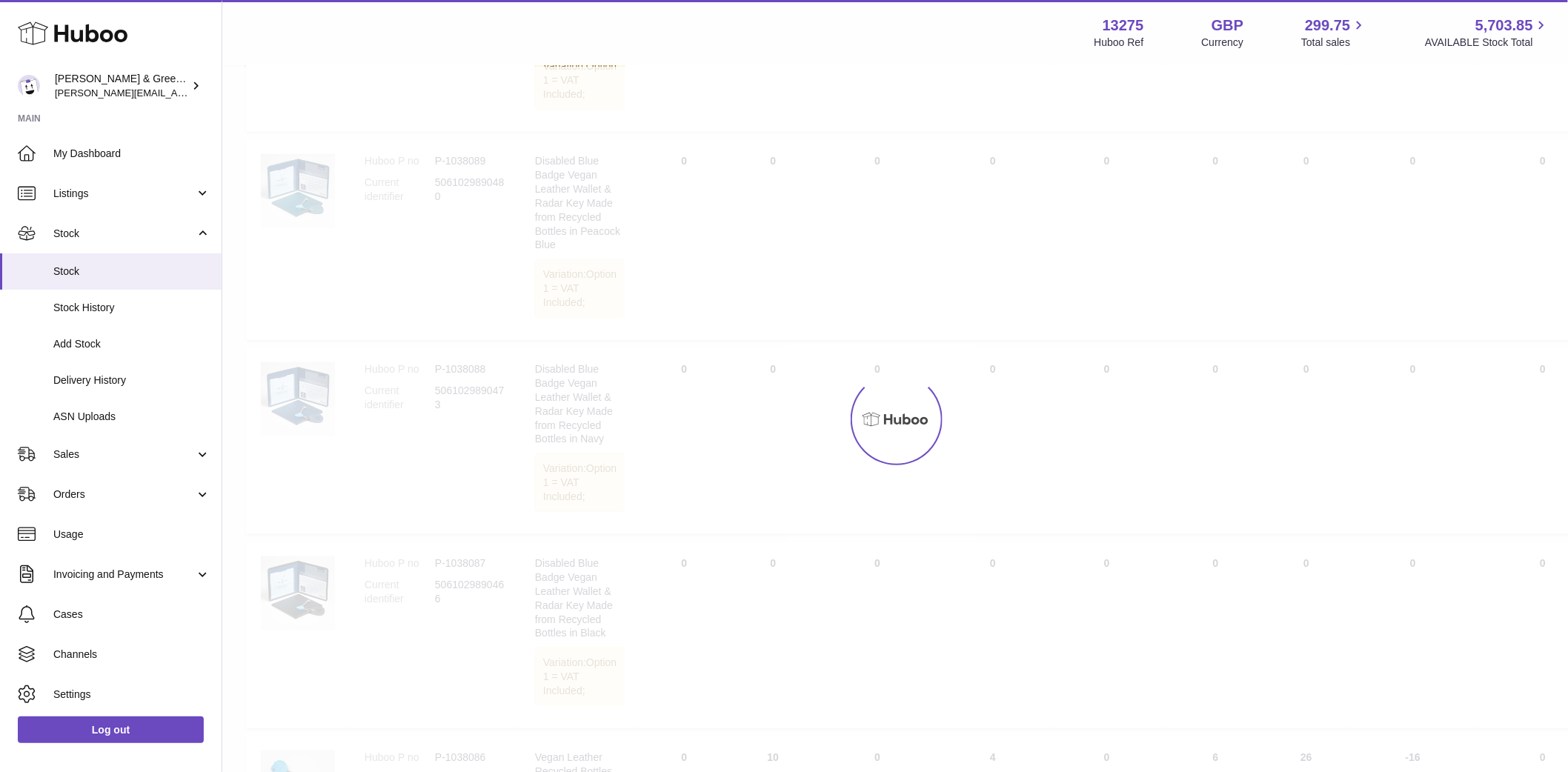
scroll to position [67, 0]
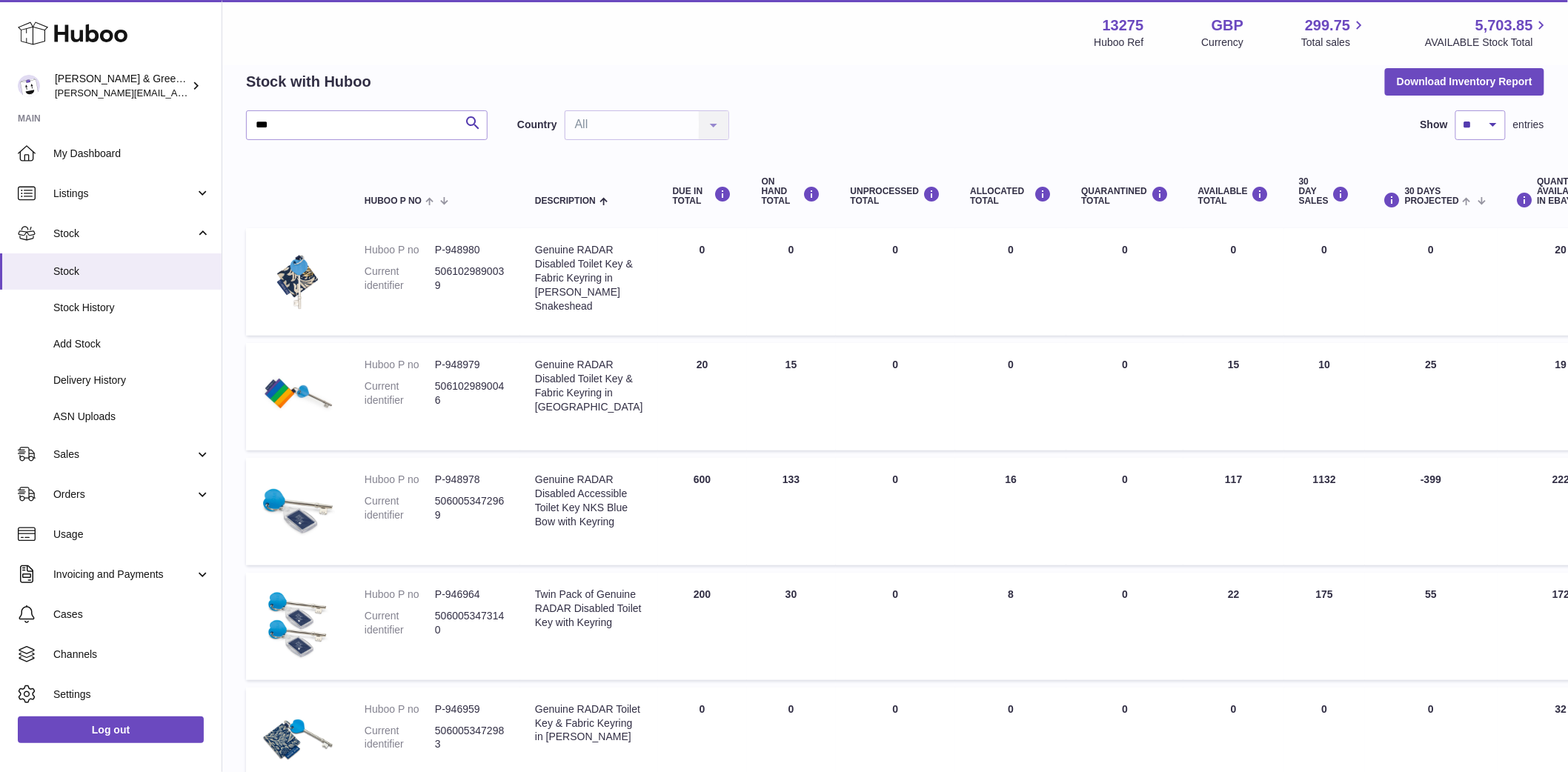
drag, startPoint x: 739, startPoint y: 508, endPoint x: 803, endPoint y: 514, distance: 64.3
click at [803, 514] on tr "Huboo P no P-948978 Current identifier 5060053472969 Description Genuine RADAR …" at bounding box center [1018, 511] width 1544 height 107
drag, startPoint x: 744, startPoint y: 640, endPoint x: 787, endPoint y: 645, distance: 43.3
click at [787, 645] on td "ON HAND Total 30" at bounding box center [791, 626] width 89 height 107
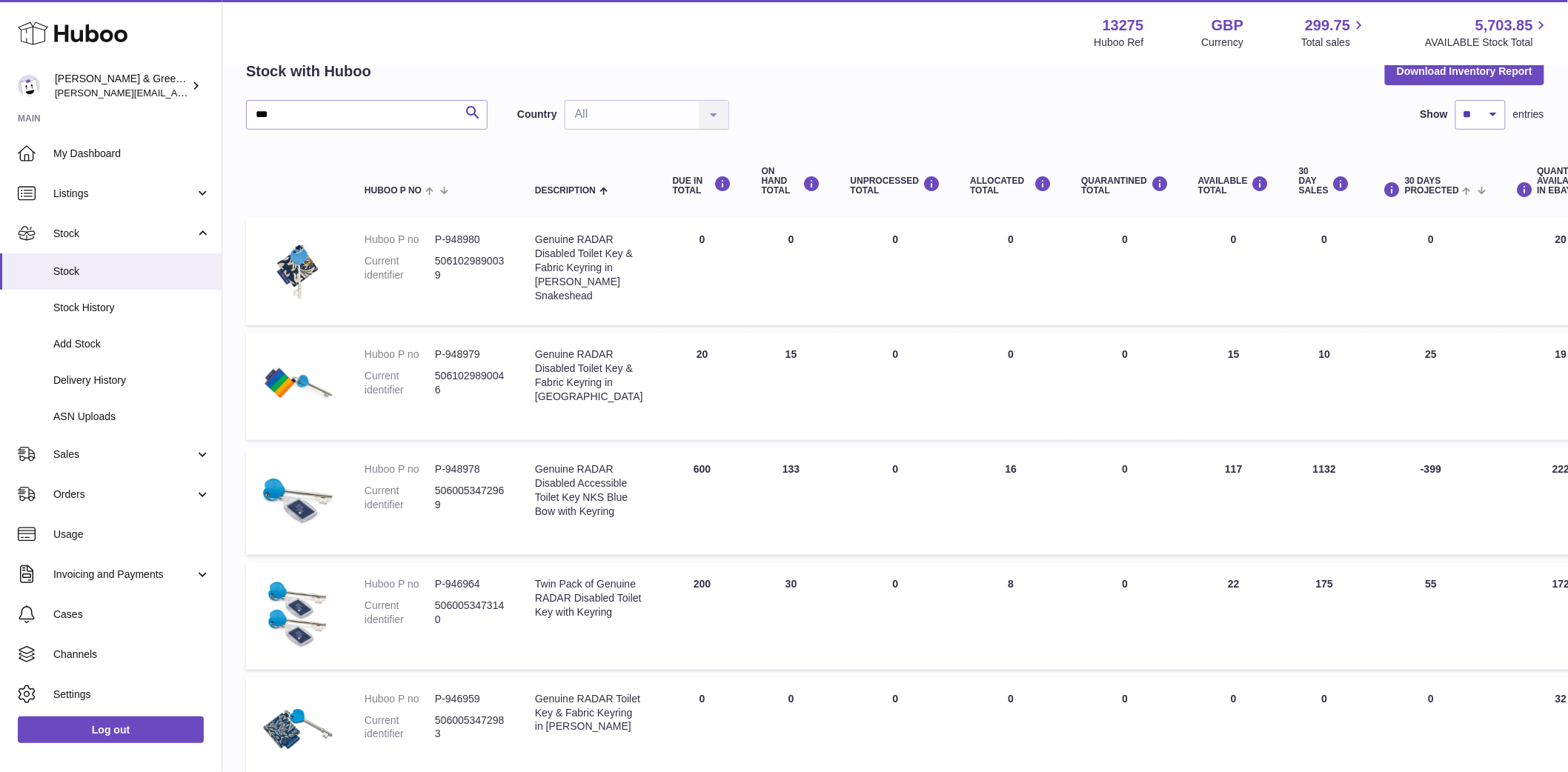
scroll to position [313, 0]
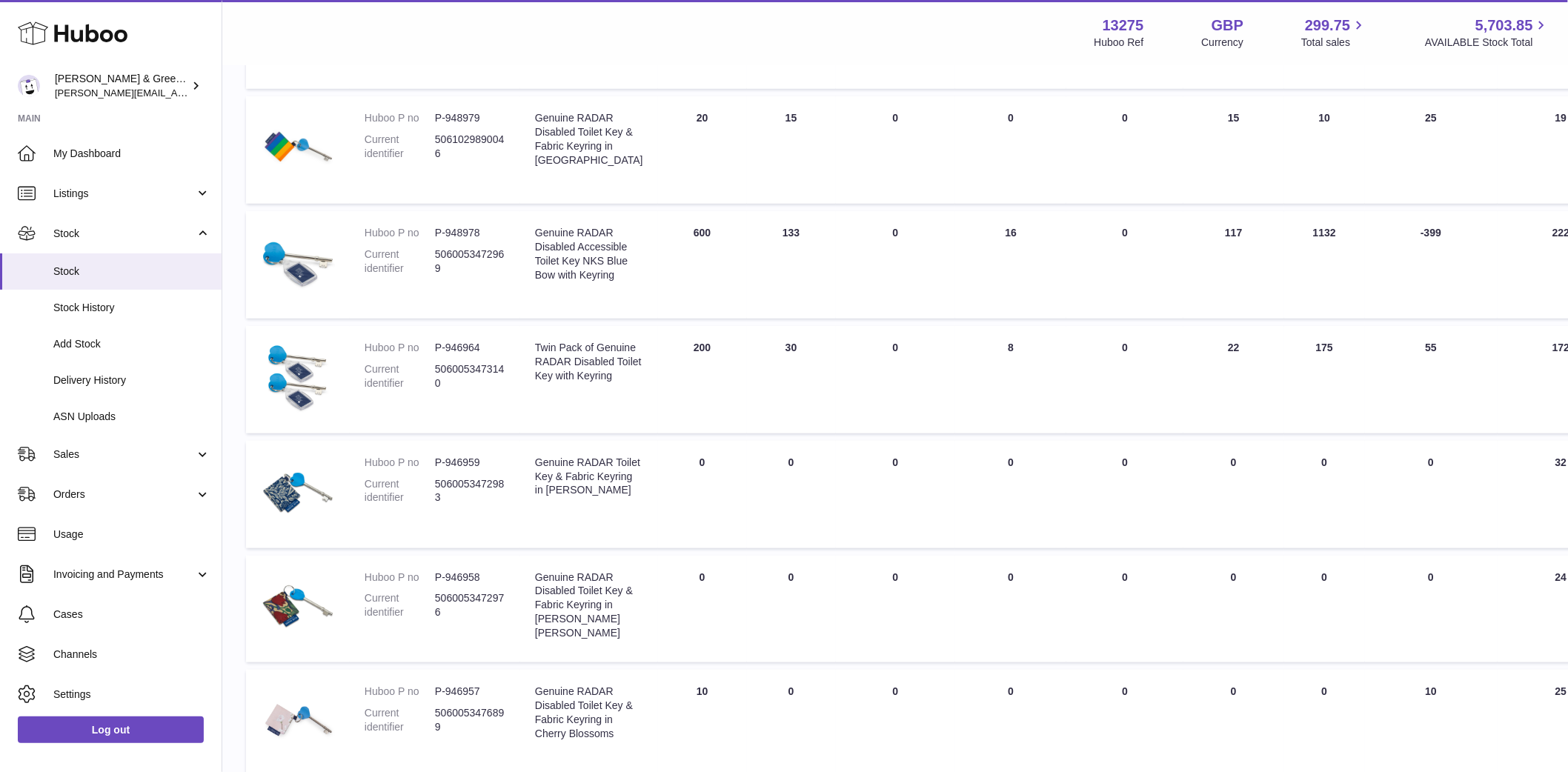
drag, startPoint x: 752, startPoint y: 511, endPoint x: 781, endPoint y: 546, distance: 45.5
click at [781, 546] on td "ON HAND Total 0" at bounding box center [791, 494] width 89 height 107
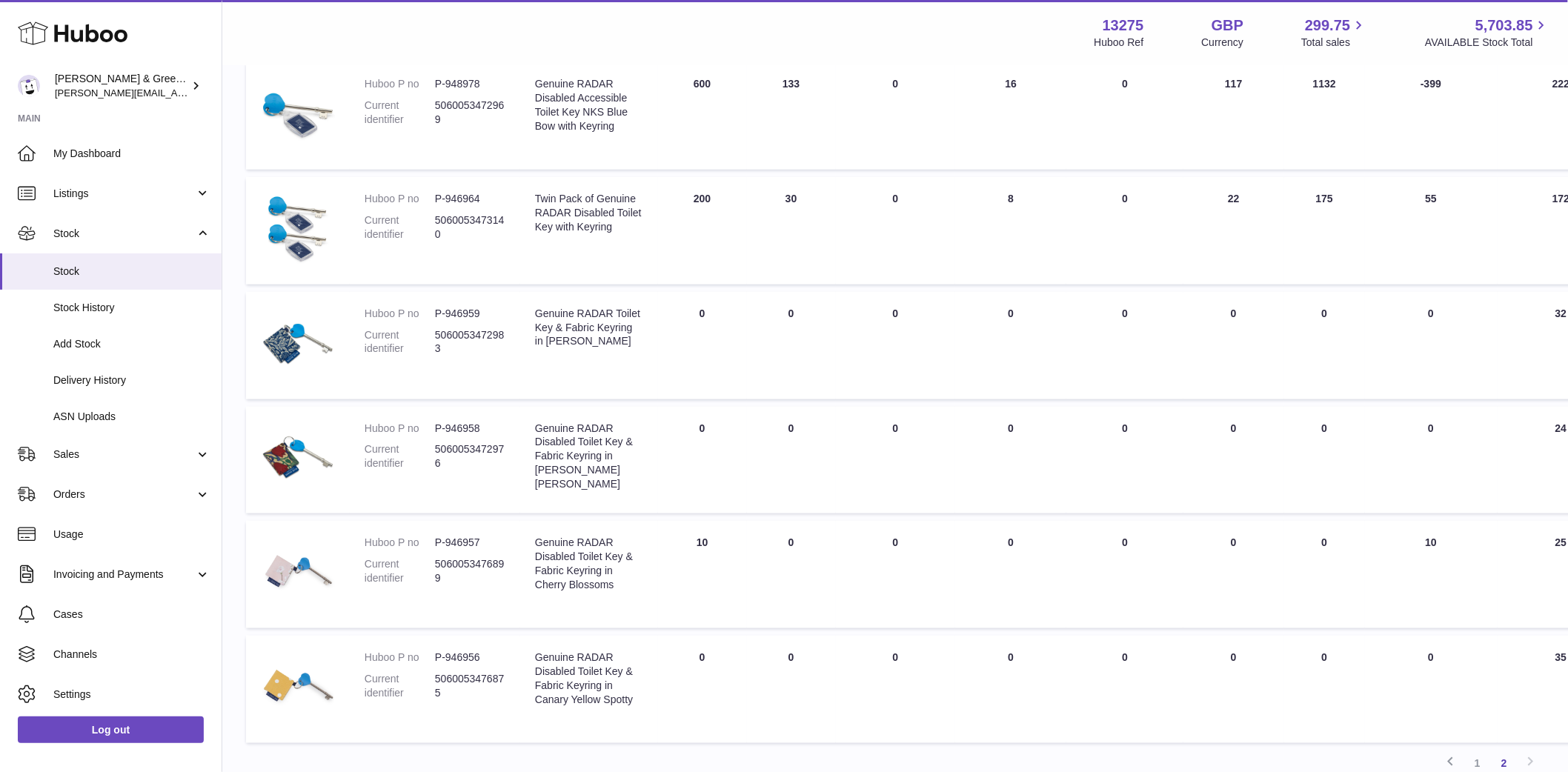
scroll to position [643, 0]
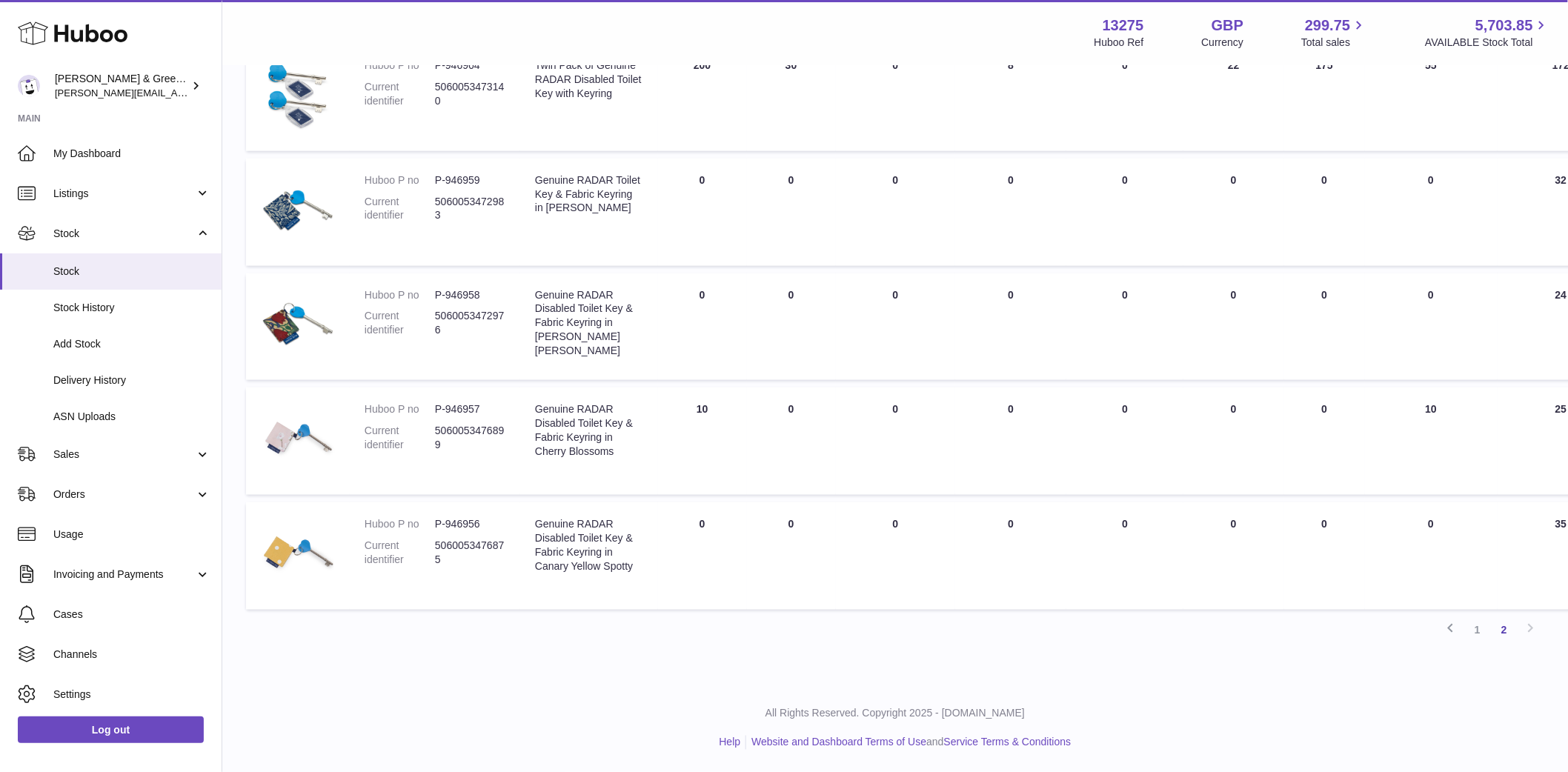
drag, startPoint x: 752, startPoint y: 447, endPoint x: 768, endPoint y: 512, distance: 66.9
click at [755, 456] on td "ON HAND Total 0" at bounding box center [791, 441] width 89 height 107
drag, startPoint x: 778, startPoint y: 573, endPoint x: 751, endPoint y: 575, distance: 27.1
click at [751, 575] on td "ON HAND Total 0" at bounding box center [791, 555] width 89 height 107
